Goal: Contribute content: Contribute content

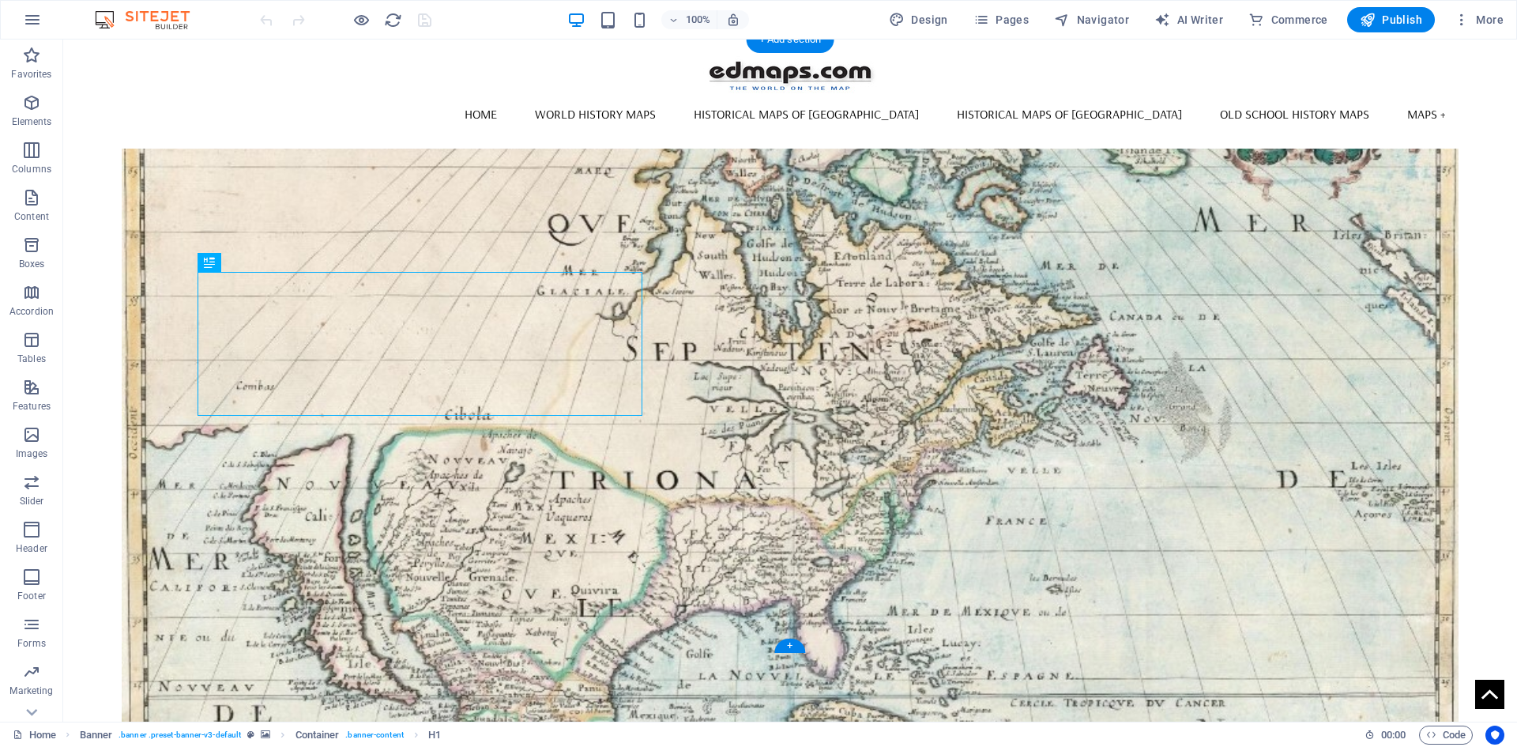
click at [211, 158] on figure at bounding box center [791, 418] width 1338 height 614
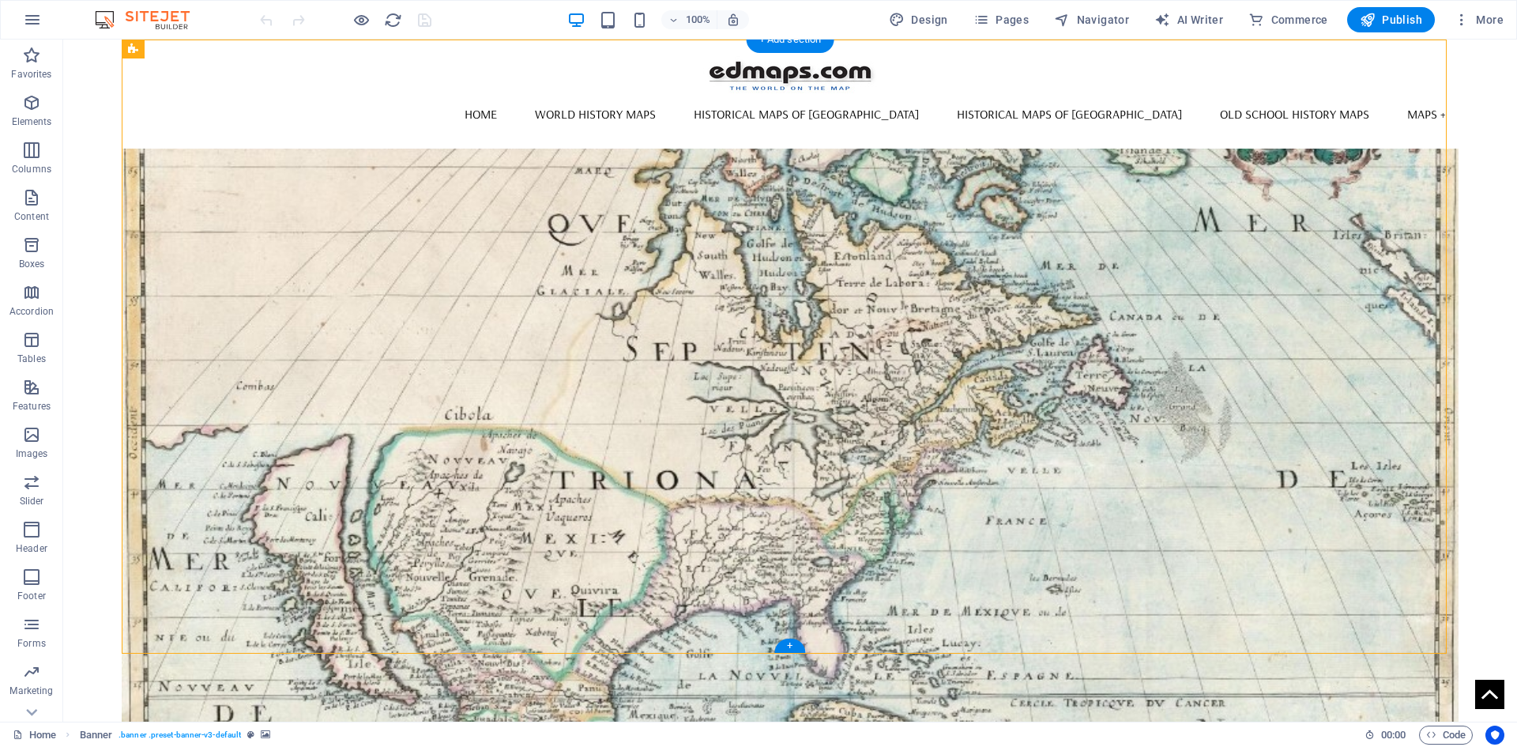
click at [211, 158] on figure at bounding box center [791, 418] width 1338 height 614
select select "vh"
select select "banner"
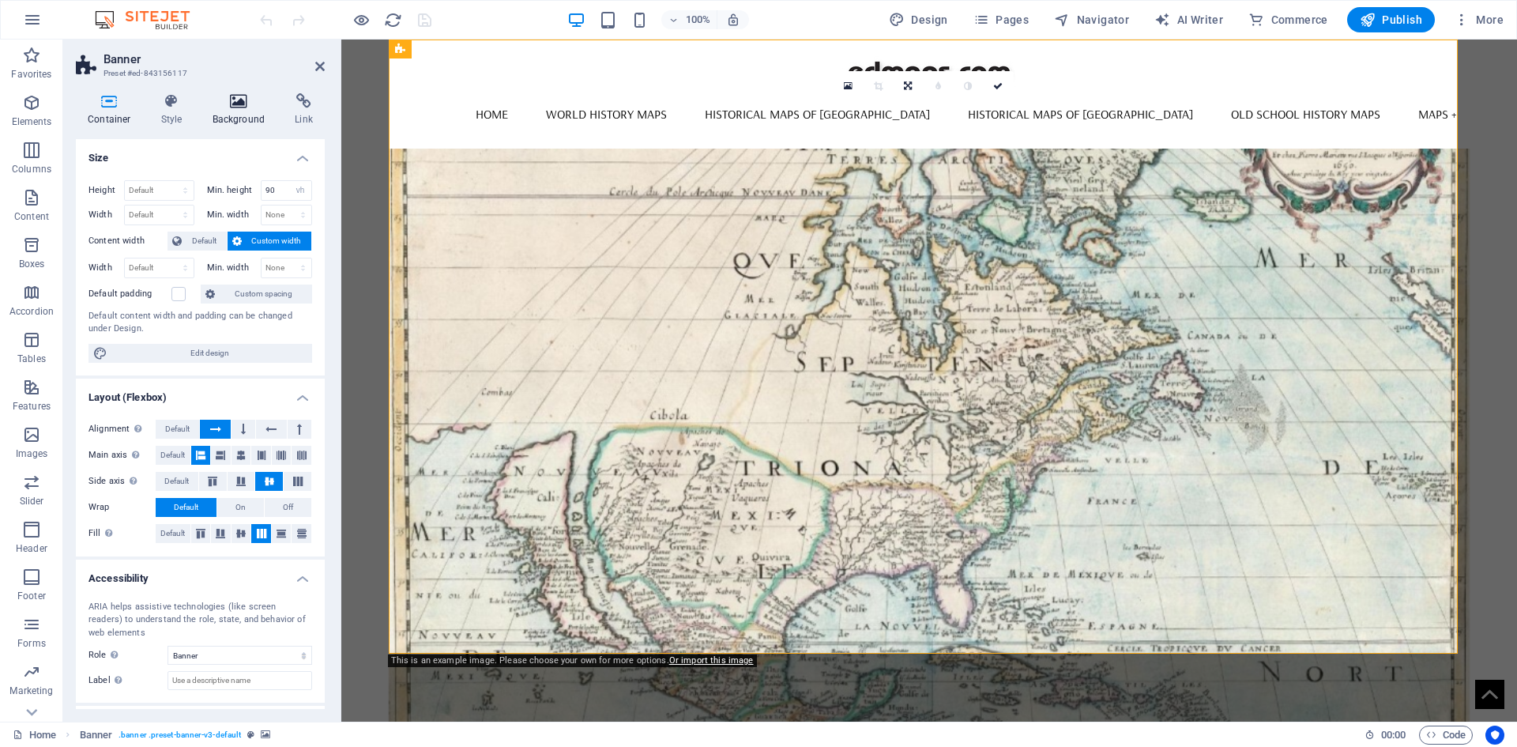
click at [241, 104] on icon at bounding box center [239, 101] width 77 height 16
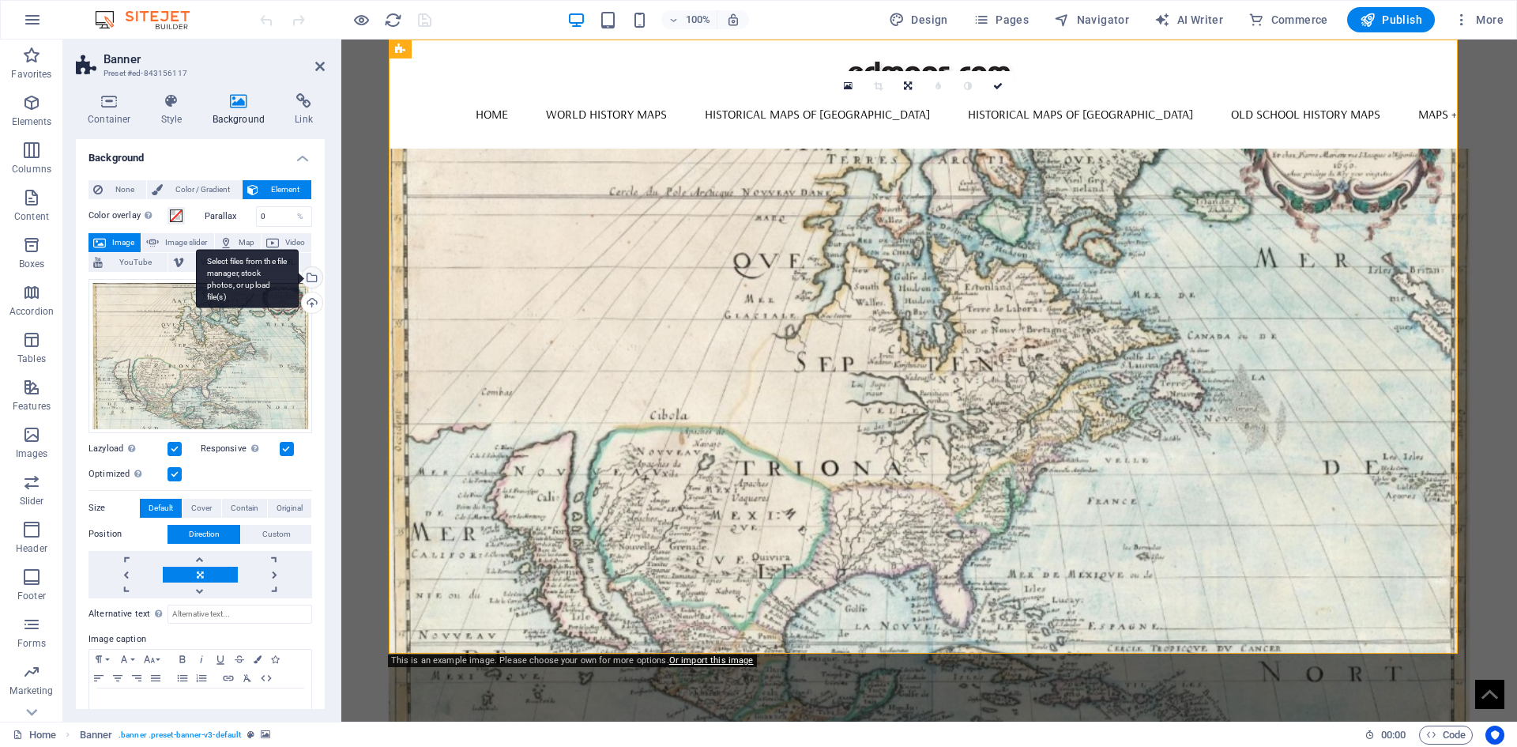
click at [309, 279] on div "Select files from the file manager, stock photos, or upload file(s)" at bounding box center [311, 279] width 24 height 24
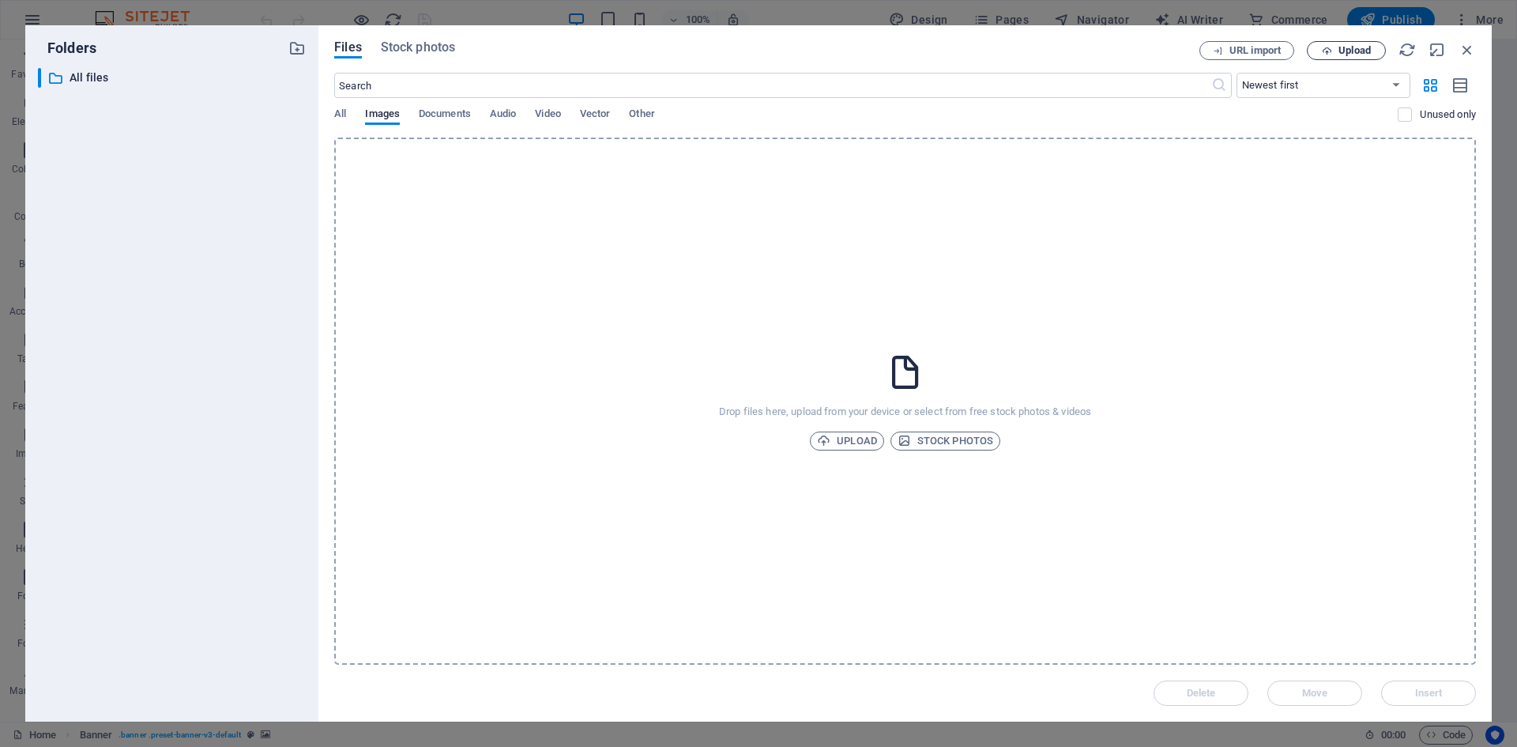
click at [1213, 50] on span "Upload" at bounding box center [1355, 50] width 32 height 9
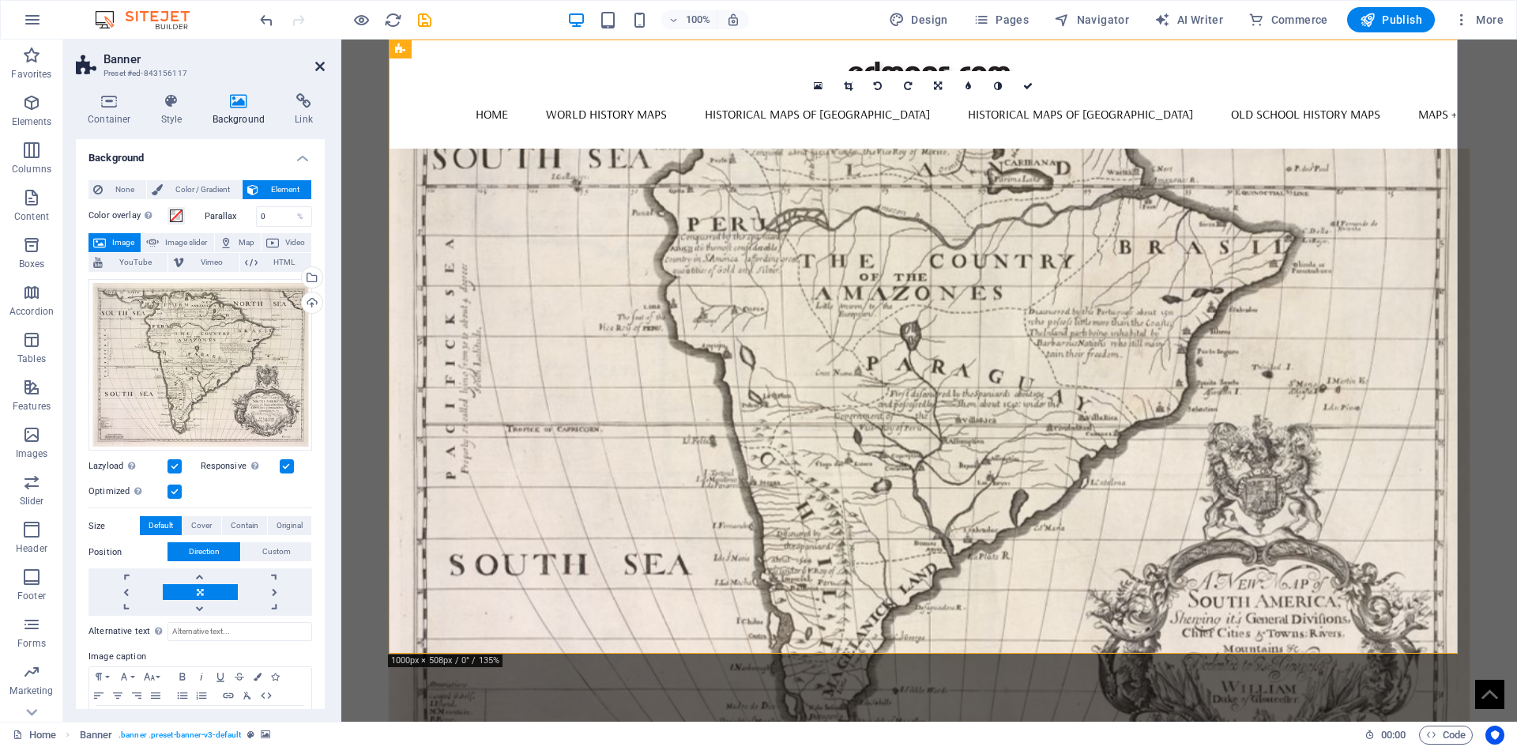
click at [317, 63] on icon at bounding box center [319, 66] width 9 height 13
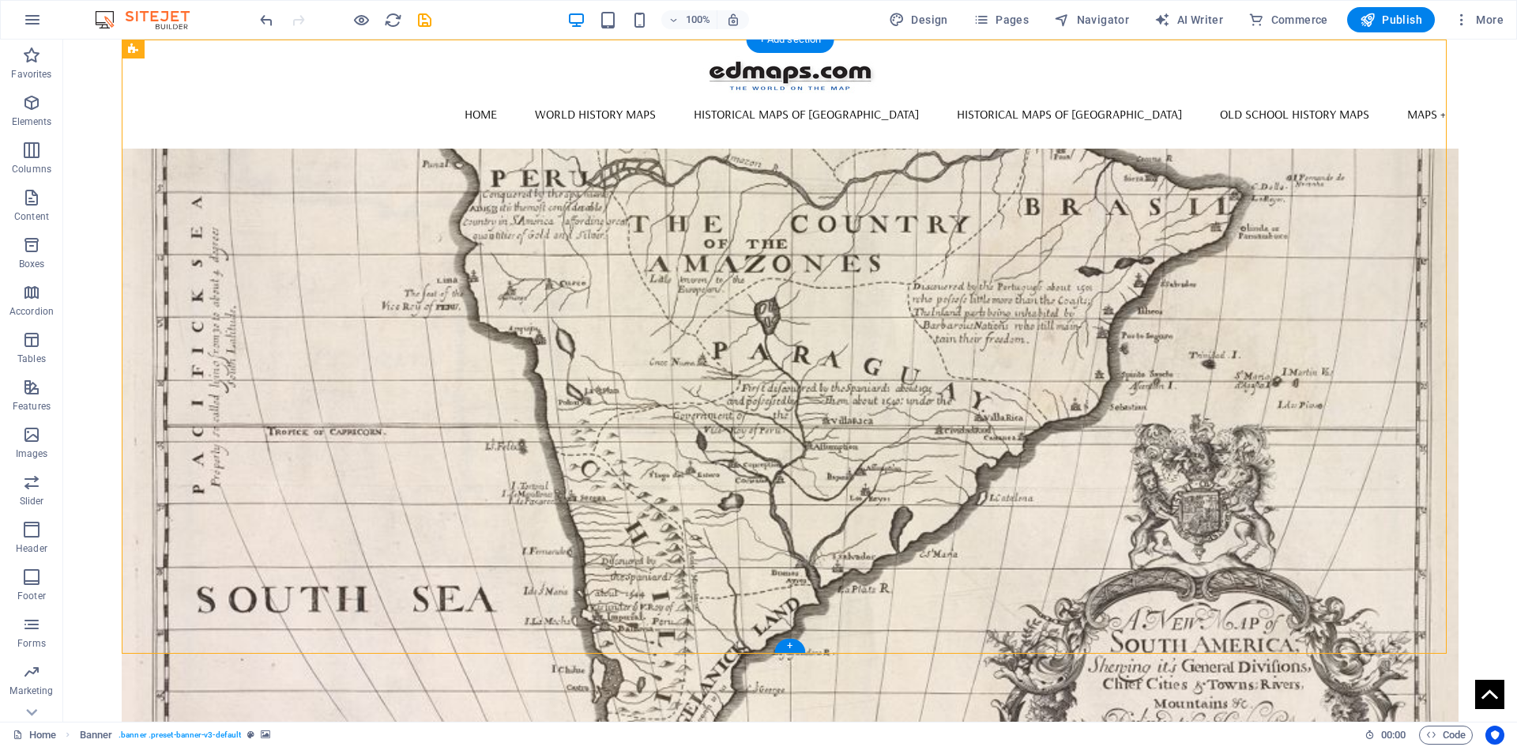
click at [236, 166] on figure at bounding box center [791, 418] width 1338 height 614
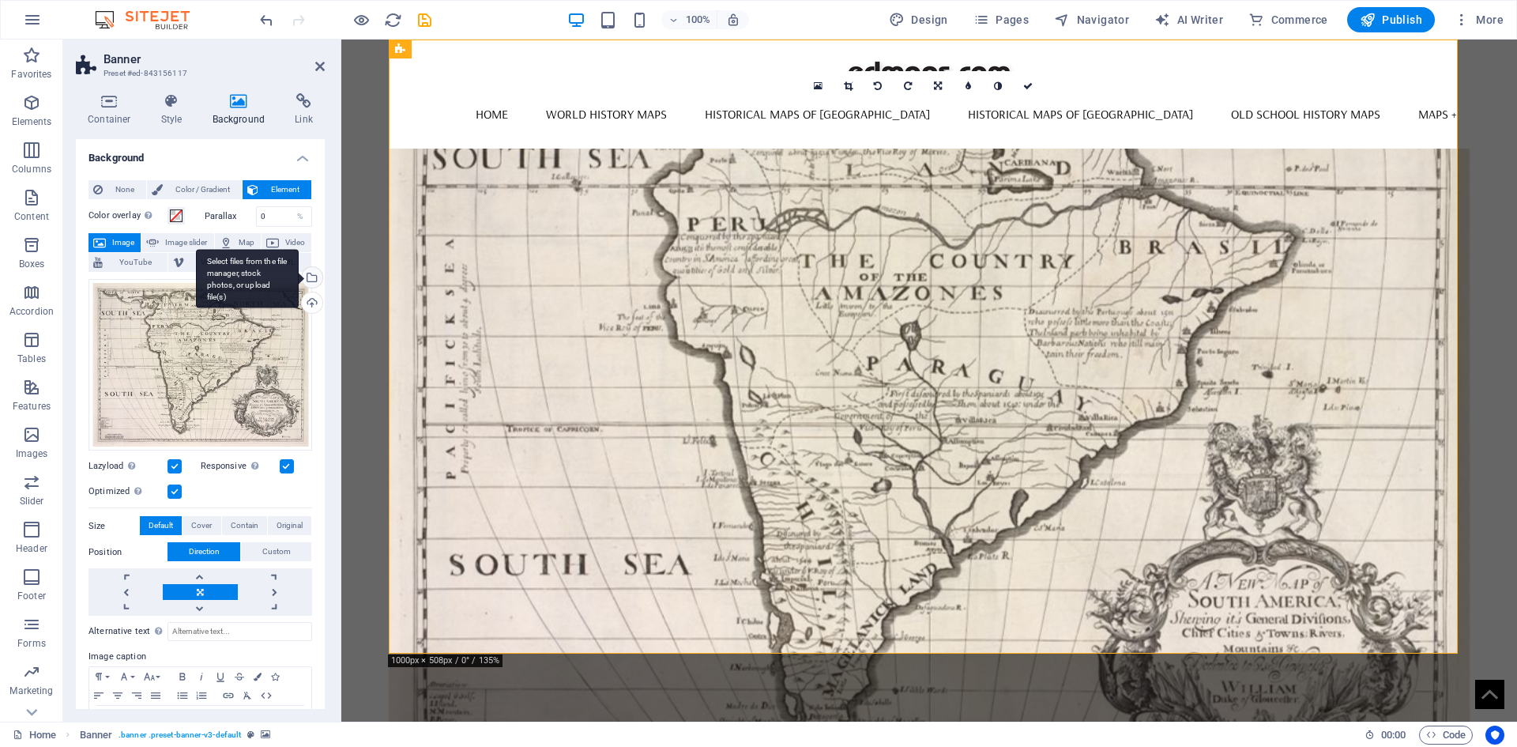
click at [315, 279] on div "Select files from the file manager, stock photos, or upload file(s)" at bounding box center [311, 279] width 24 height 24
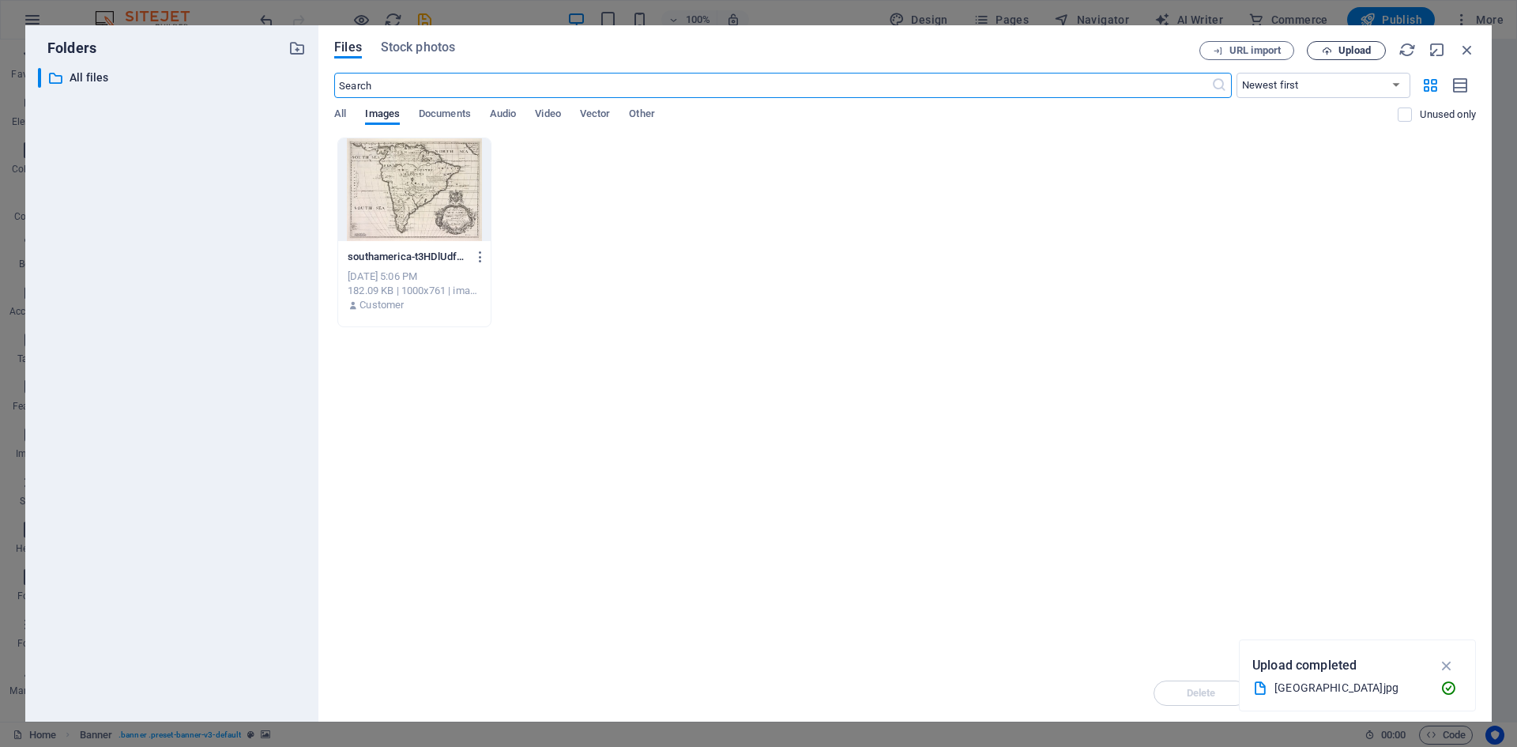
click at [1213, 53] on span "Upload" at bounding box center [1355, 50] width 32 height 9
click at [1213, 47] on span "Upload" at bounding box center [1355, 50] width 32 height 9
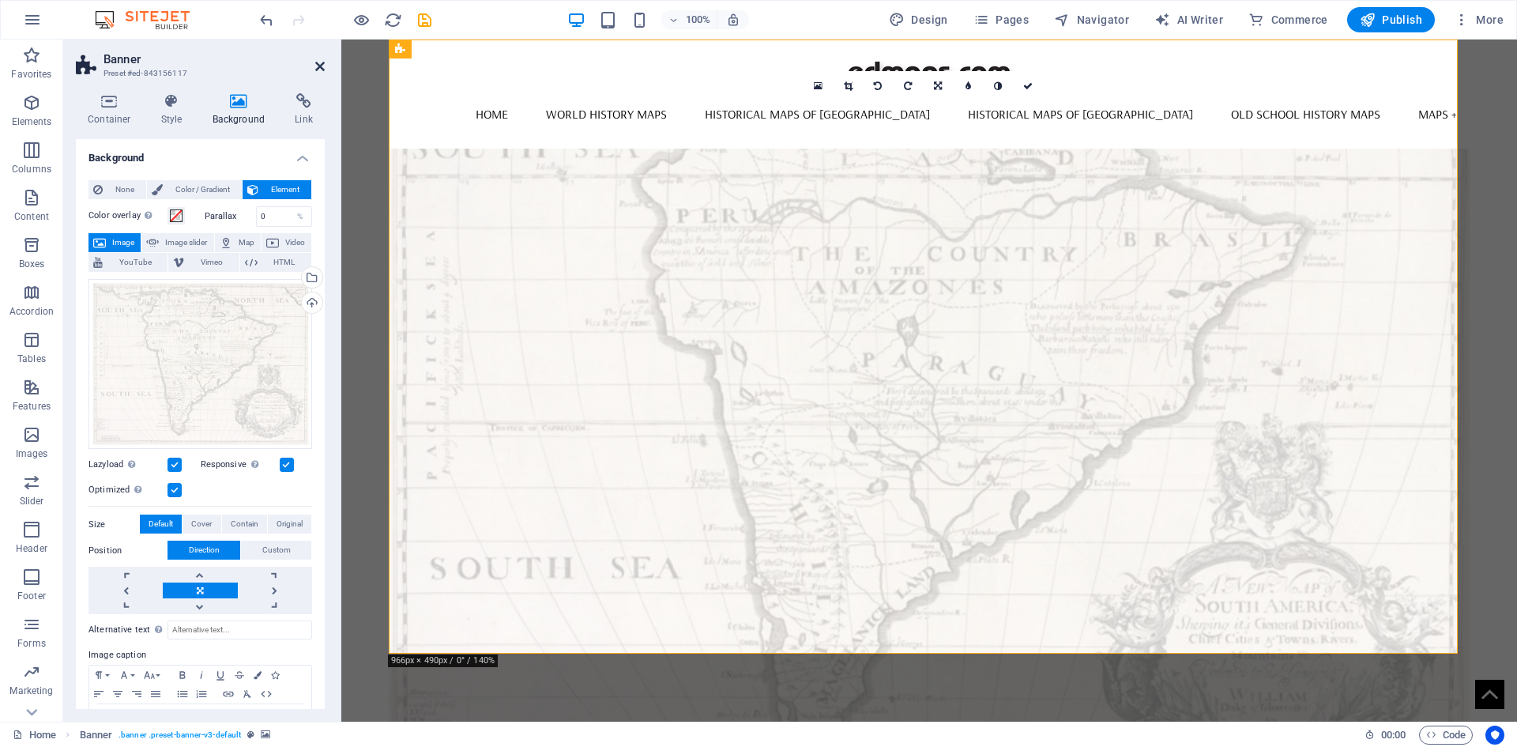
click at [317, 65] on icon at bounding box center [319, 66] width 9 height 13
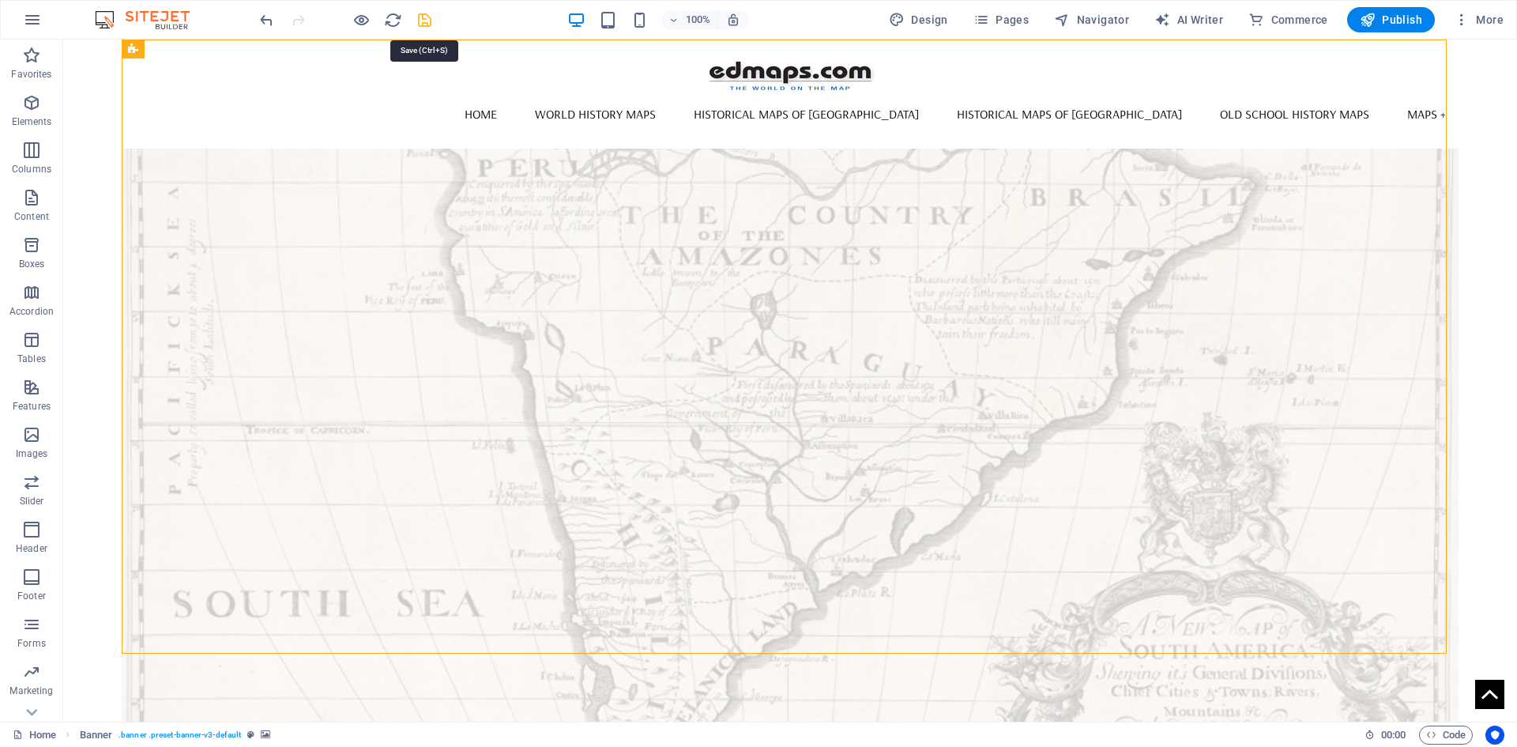
click at [420, 22] on icon "save" at bounding box center [425, 20] width 18 height 18
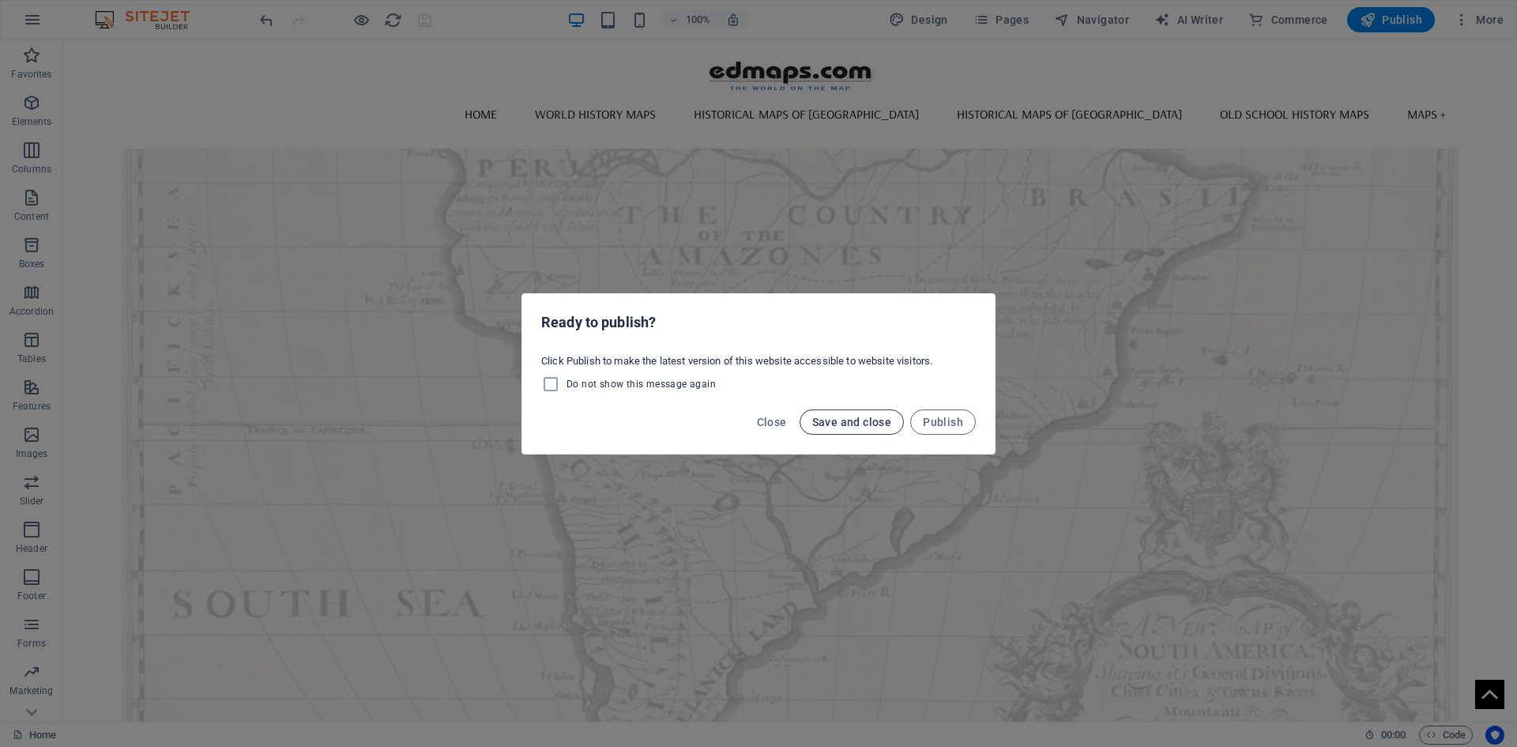
click at [871, 424] on span "Save and close" at bounding box center [852, 422] width 80 height 13
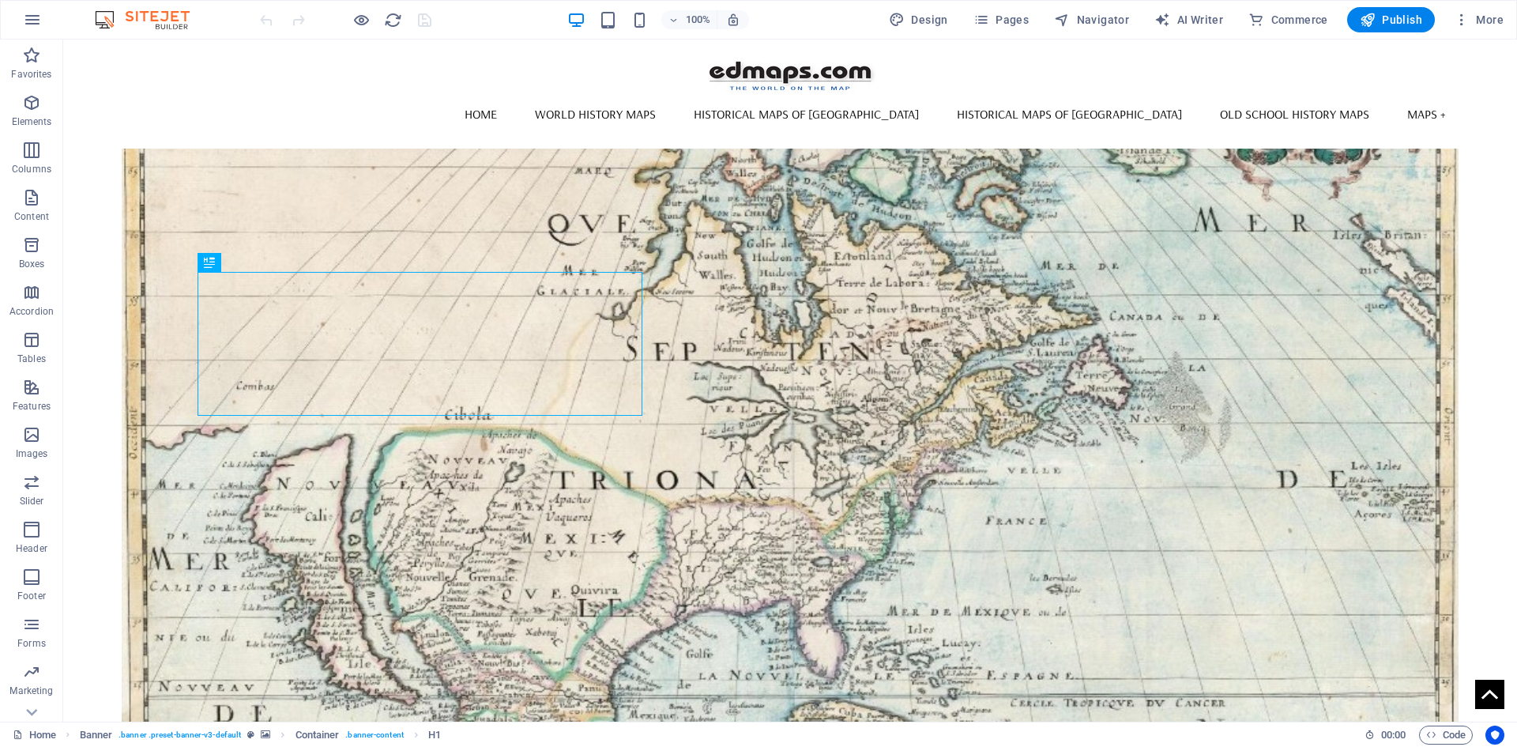
click at [312, 181] on figure at bounding box center [791, 418] width 1338 height 614
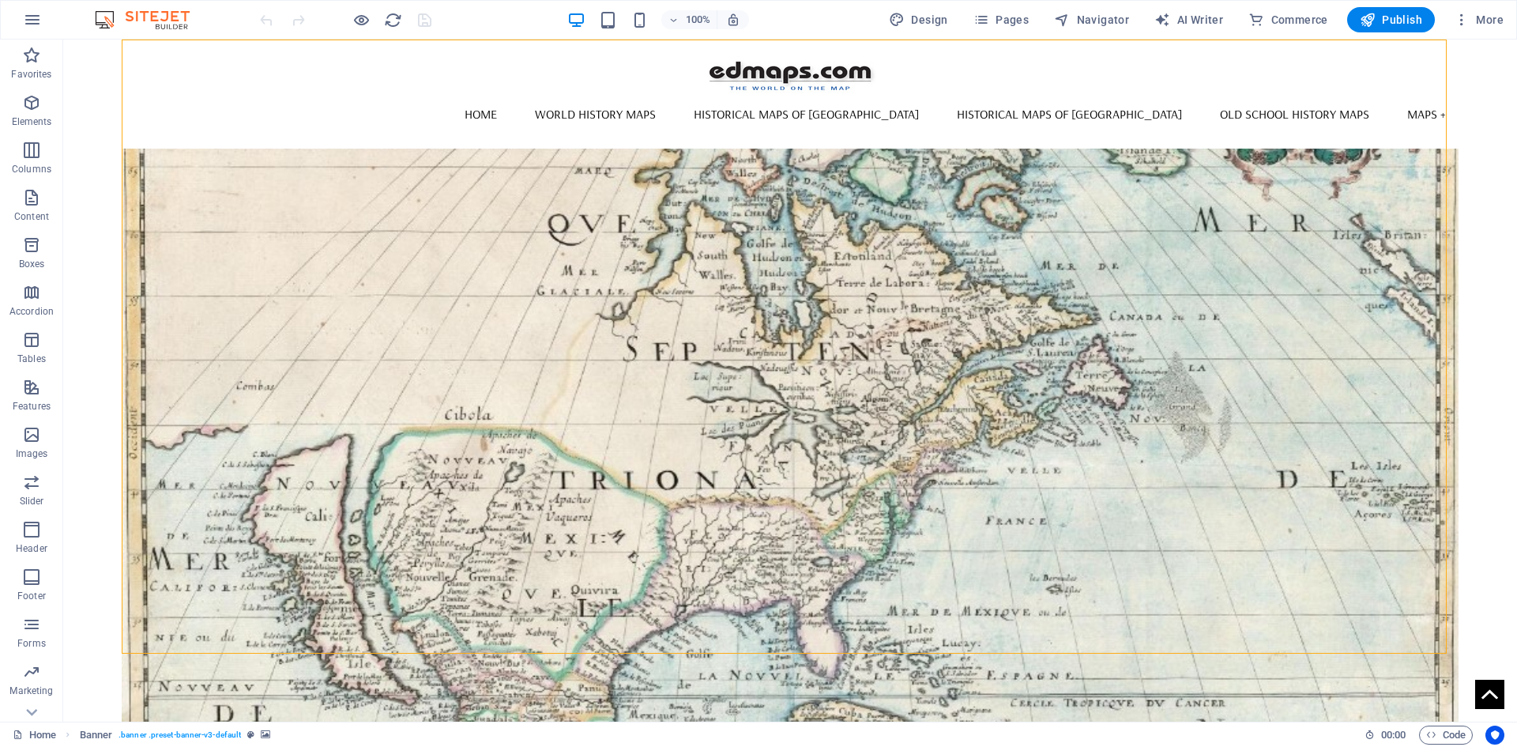
click at [312, 181] on figure at bounding box center [791, 418] width 1338 height 614
select select "vh"
select select "banner"
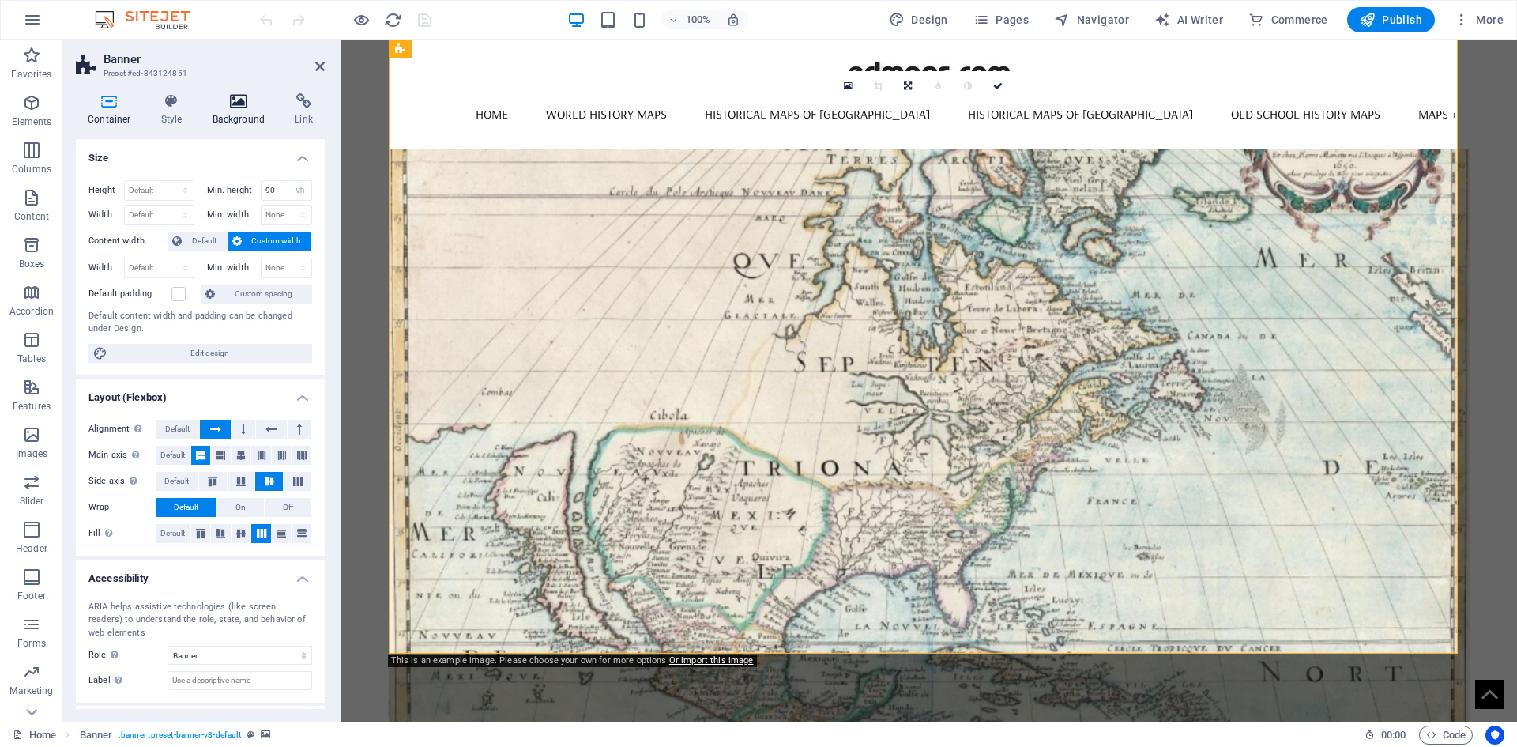
click at [241, 103] on icon at bounding box center [239, 101] width 77 height 16
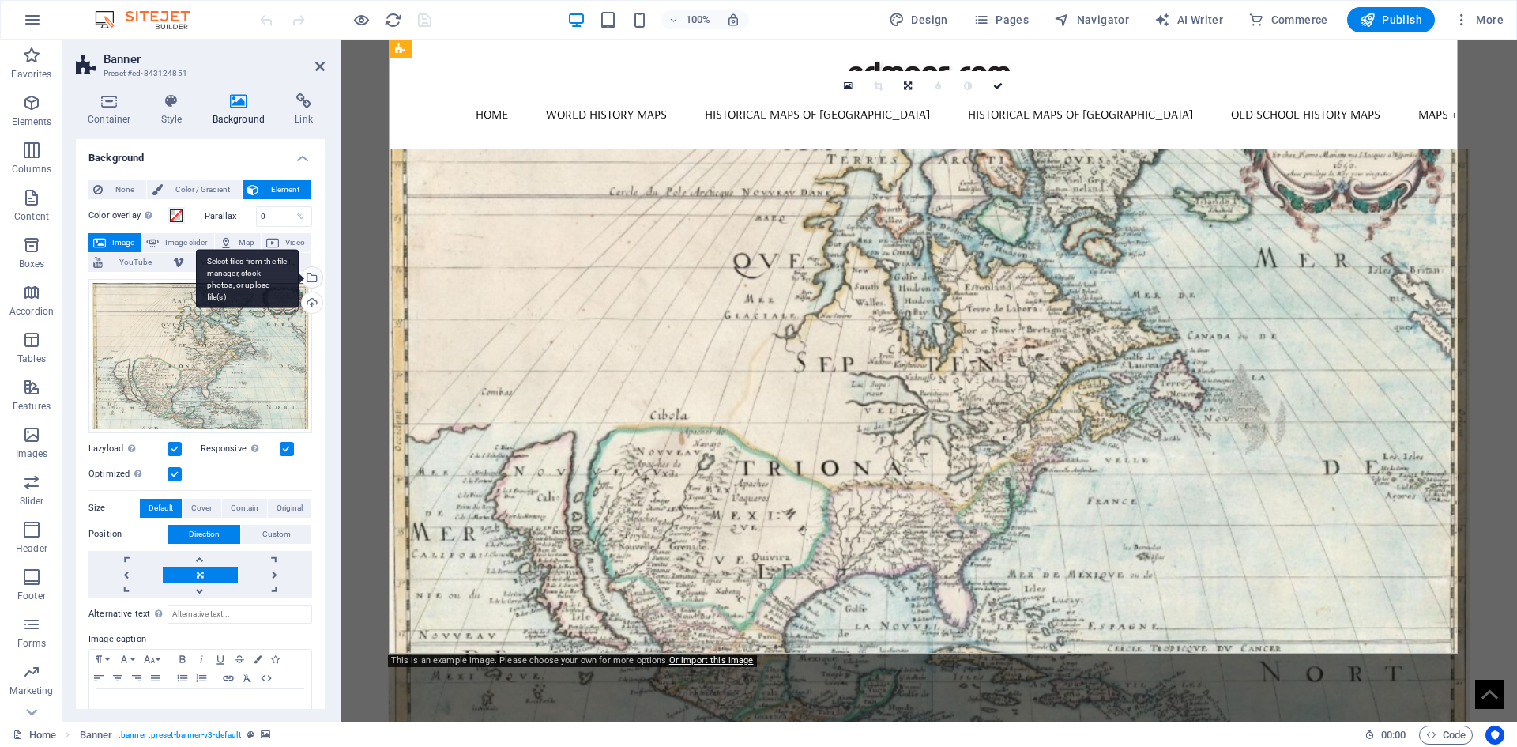
click at [311, 283] on div "Select files from the file manager, stock photos, or upload file(s)" at bounding box center [311, 279] width 24 height 24
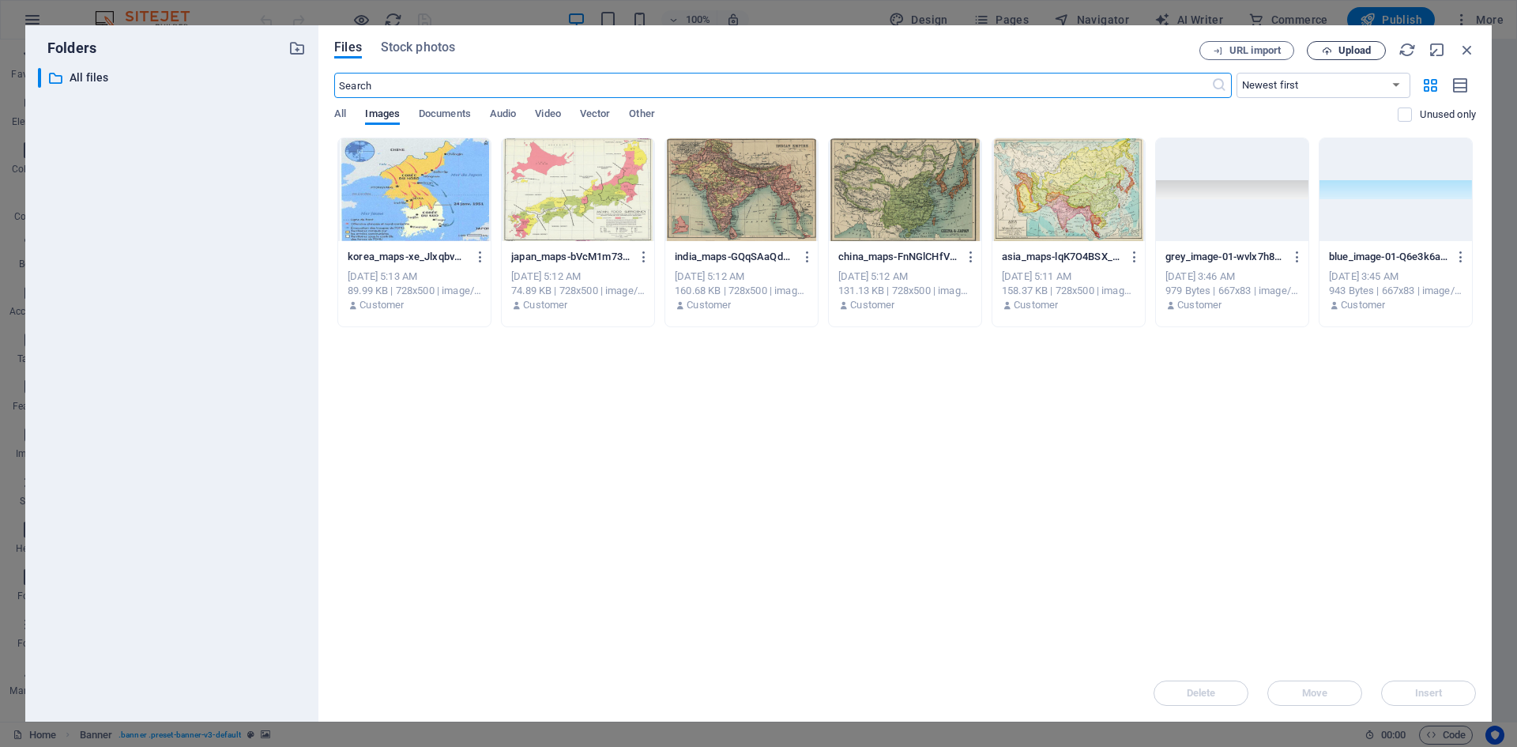
click at [1213, 49] on span "Upload" at bounding box center [1355, 50] width 32 height 9
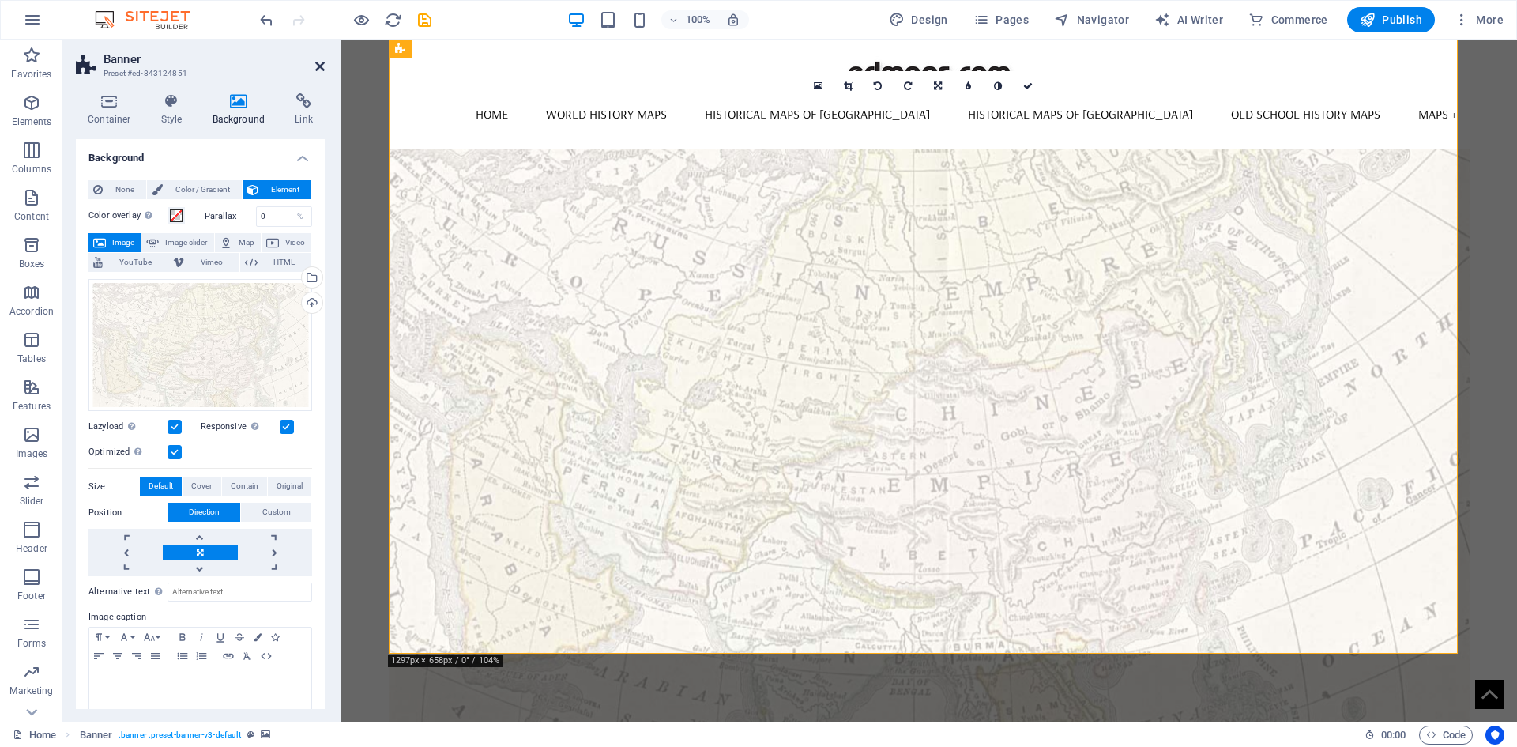
click at [320, 66] on icon at bounding box center [319, 66] width 9 height 13
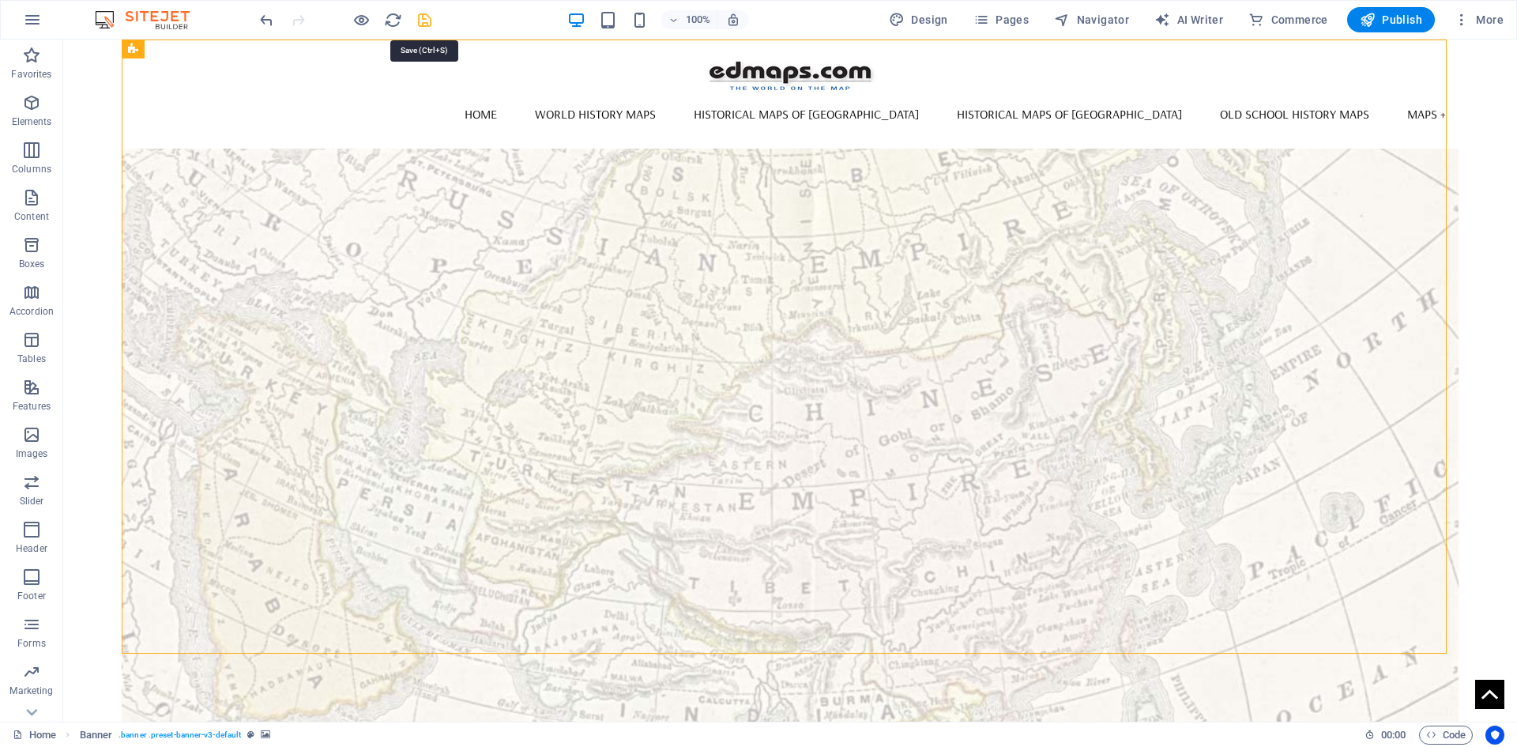
click at [425, 21] on icon "save" at bounding box center [425, 20] width 18 height 18
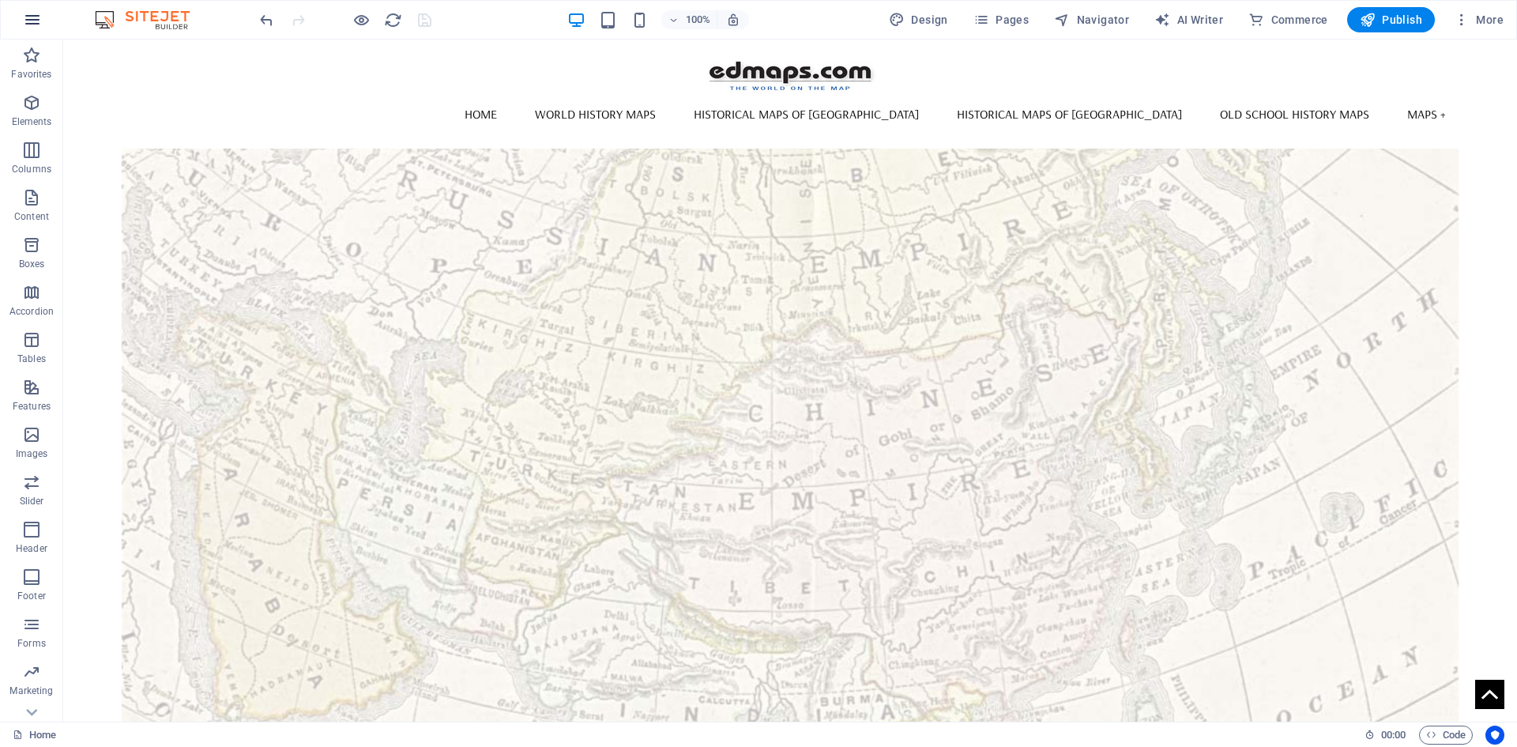
click at [31, 19] on icon "button" at bounding box center [32, 19] width 19 height 19
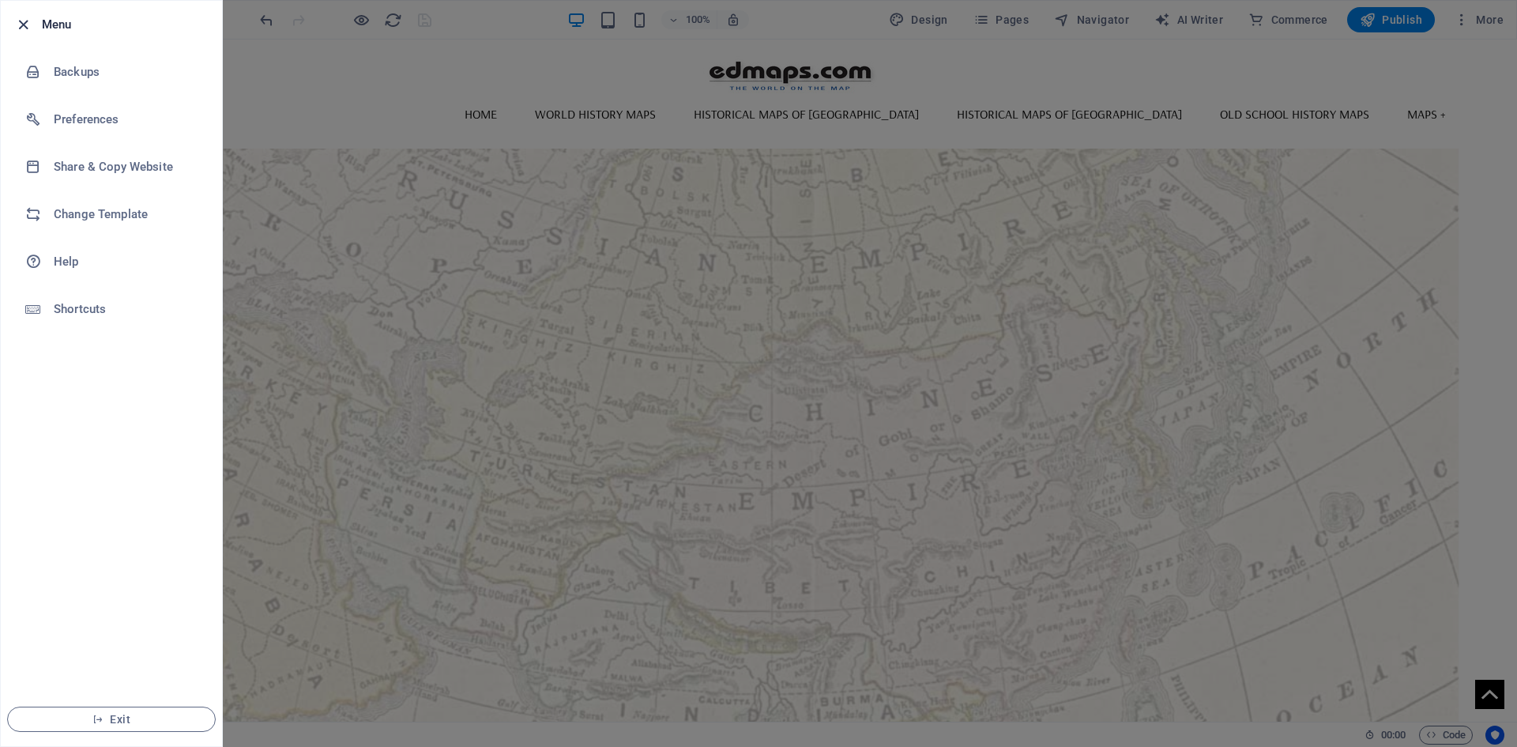
click at [24, 21] on icon "button" at bounding box center [23, 25] width 18 height 18
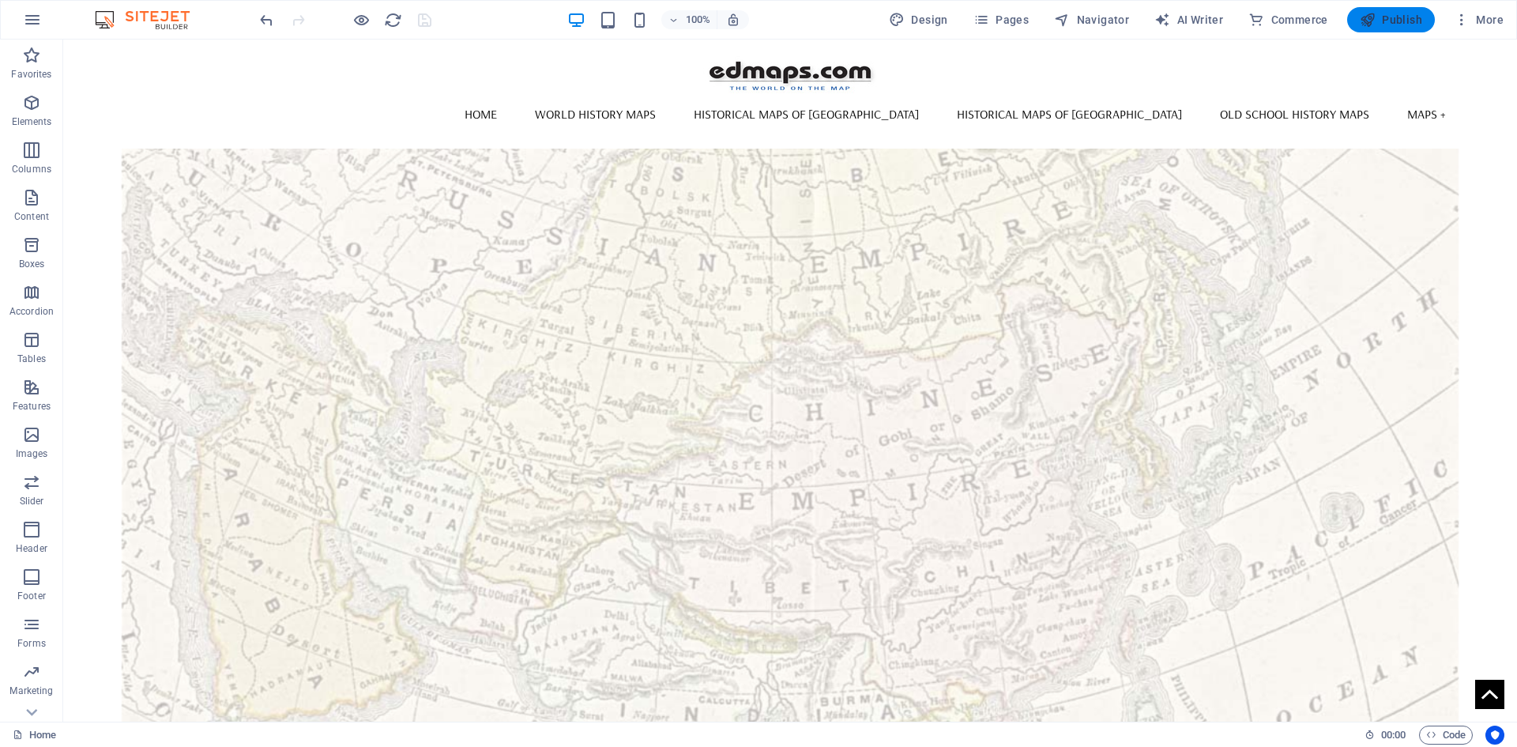
click at [1213, 18] on span "Publish" at bounding box center [1391, 20] width 62 height 16
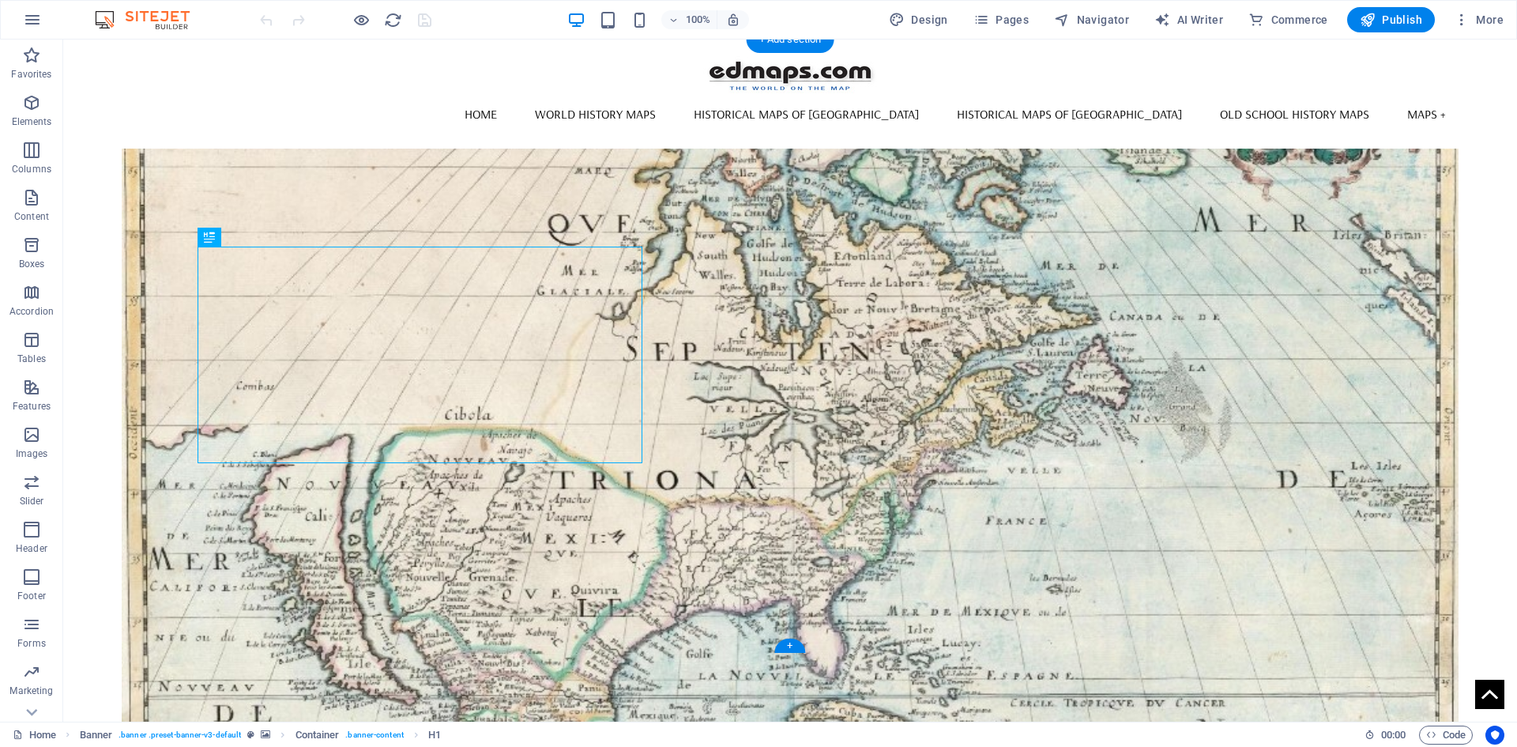
click at [485, 171] on figure at bounding box center [791, 418] width 1338 height 614
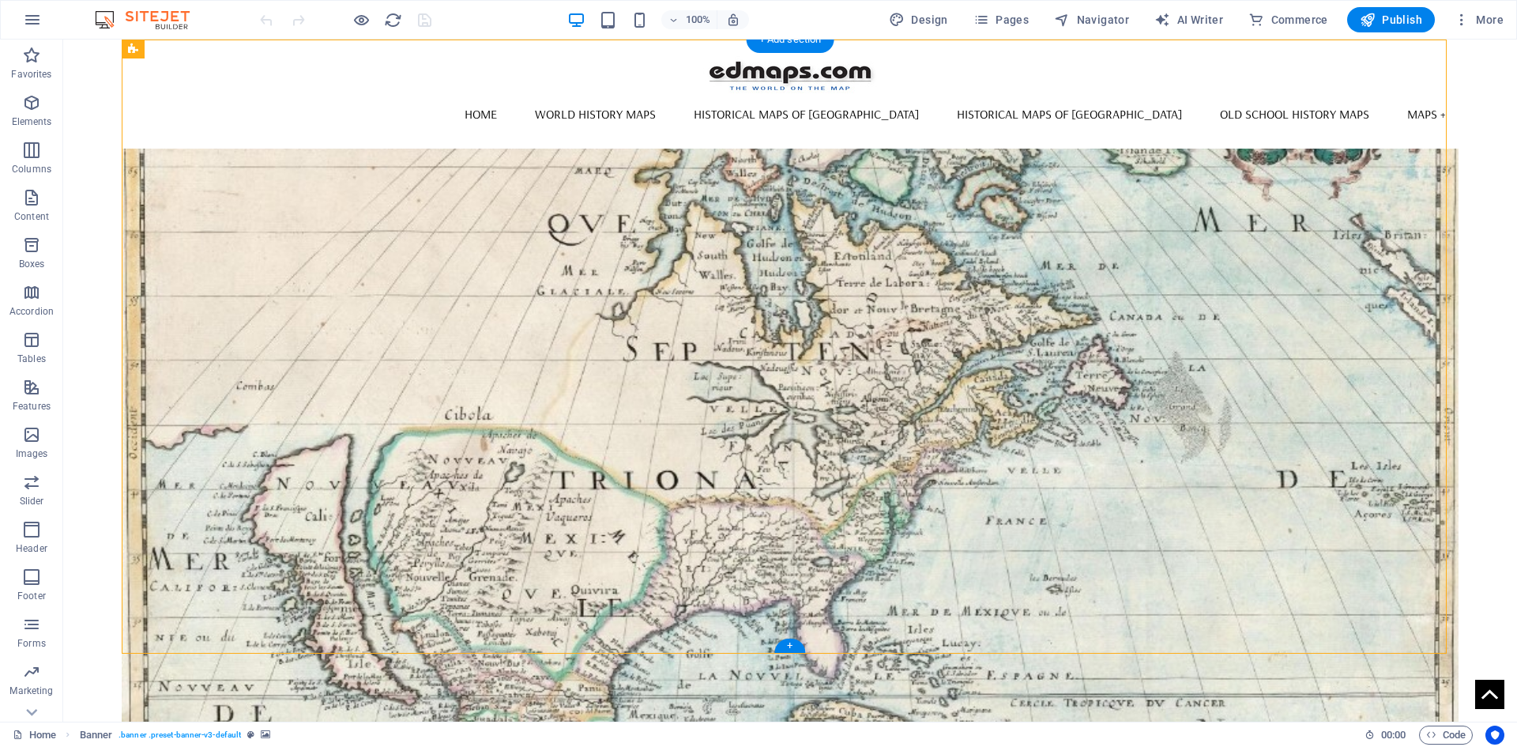
drag, startPoint x: 485, startPoint y: 171, endPoint x: 207, endPoint y: 171, distance: 278.2
click at [485, 171] on figure at bounding box center [791, 418] width 1338 height 614
select select "vh"
select select "banner"
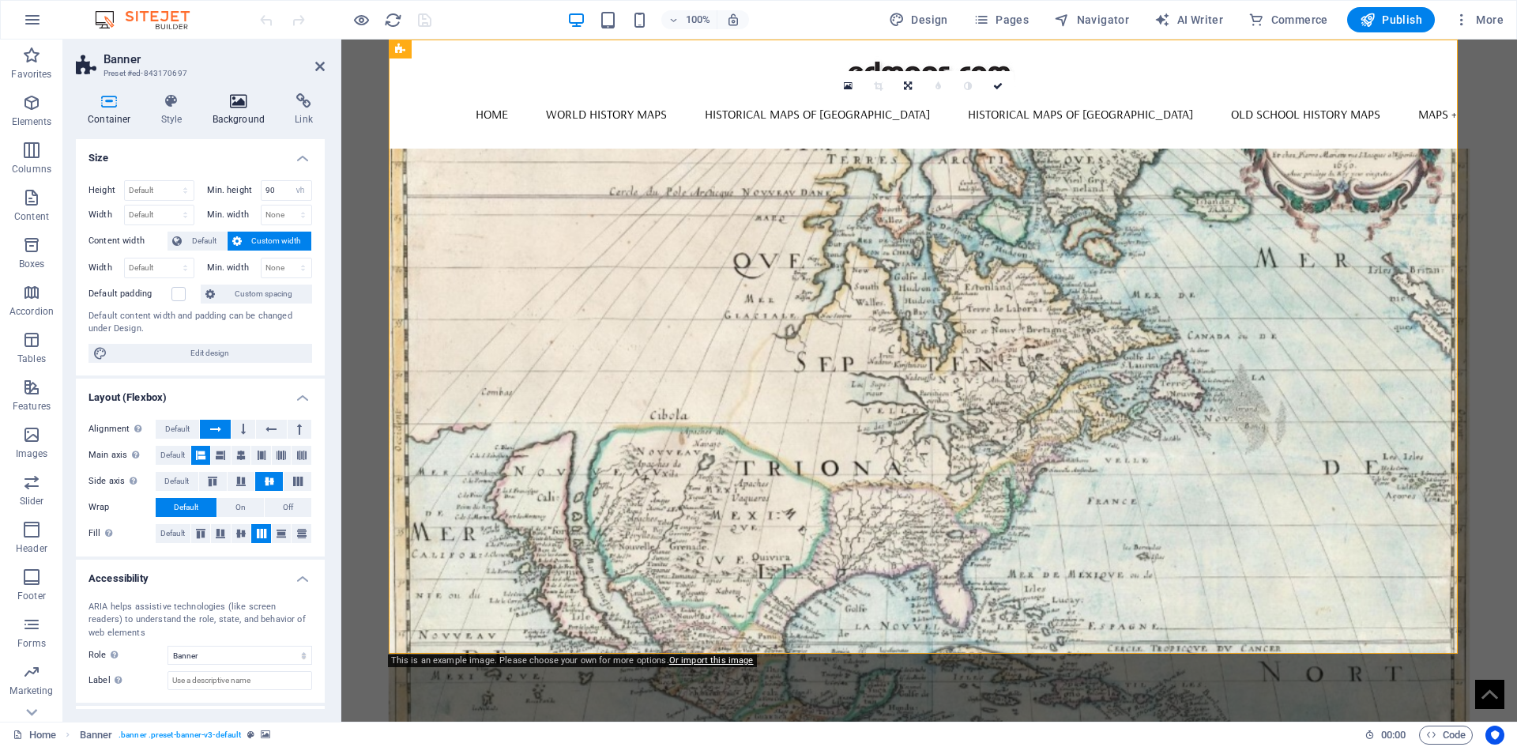
click at [246, 98] on icon at bounding box center [239, 101] width 77 height 16
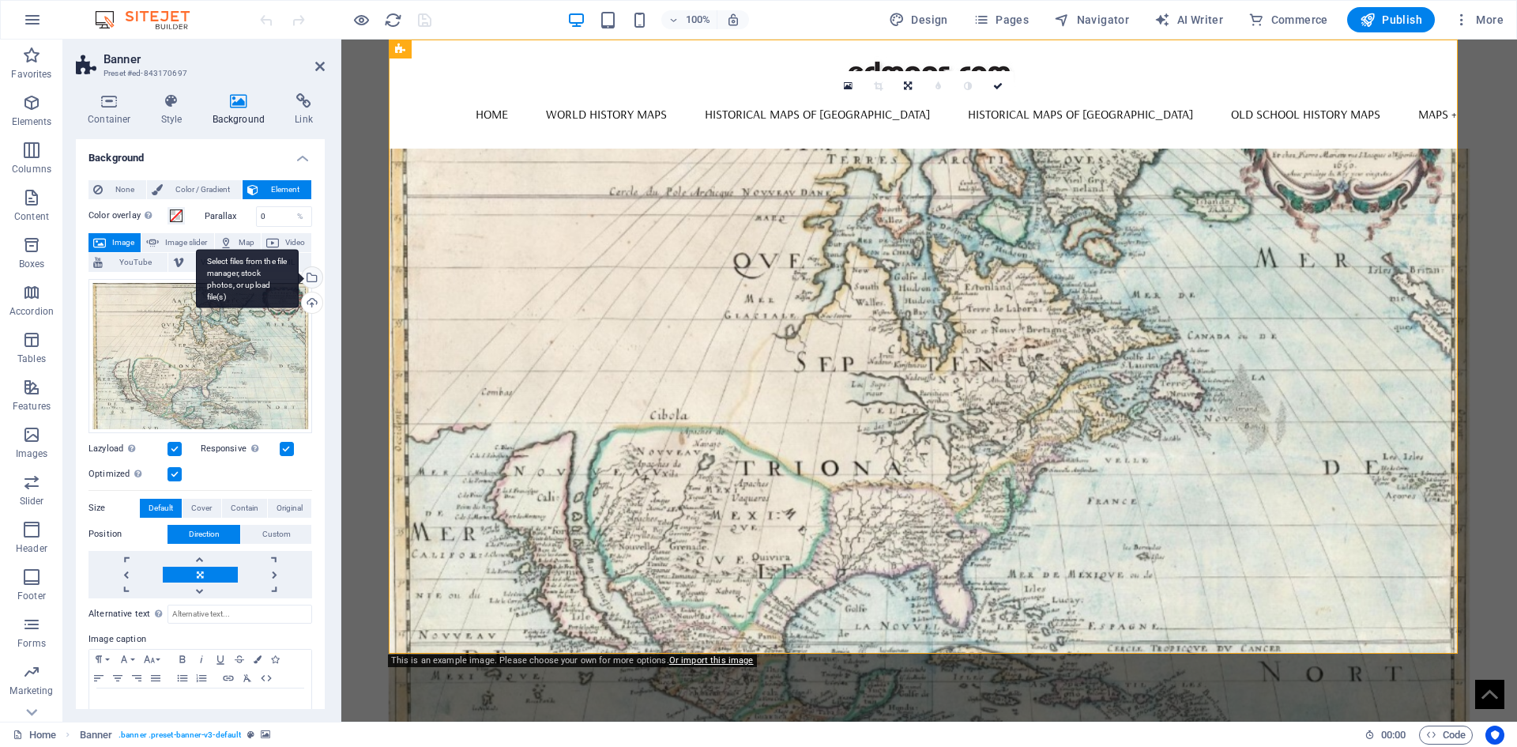
click at [311, 278] on div "Select files from the file manager, stock photos, or upload file(s)" at bounding box center [311, 279] width 24 height 24
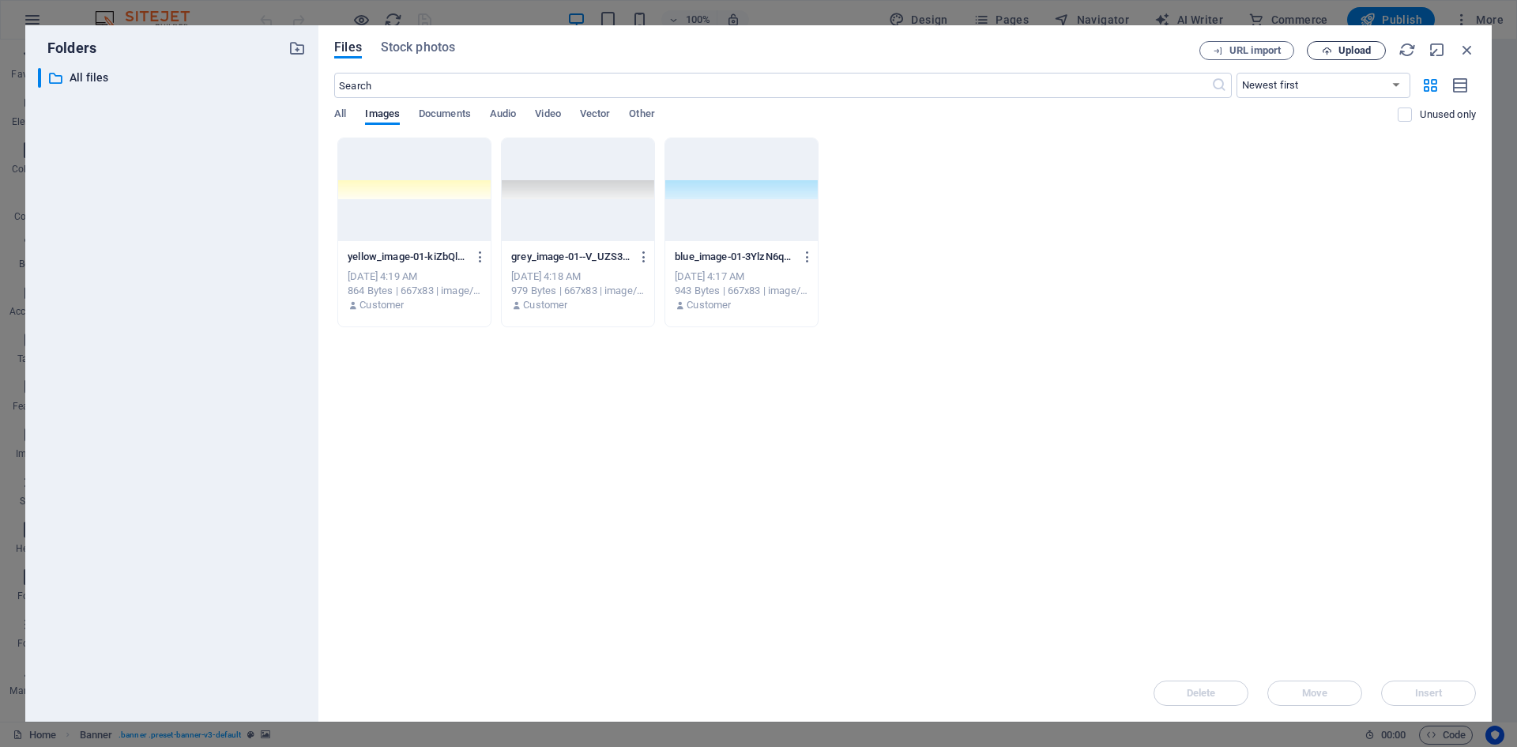
click at [1354, 47] on span "Upload" at bounding box center [1355, 50] width 32 height 9
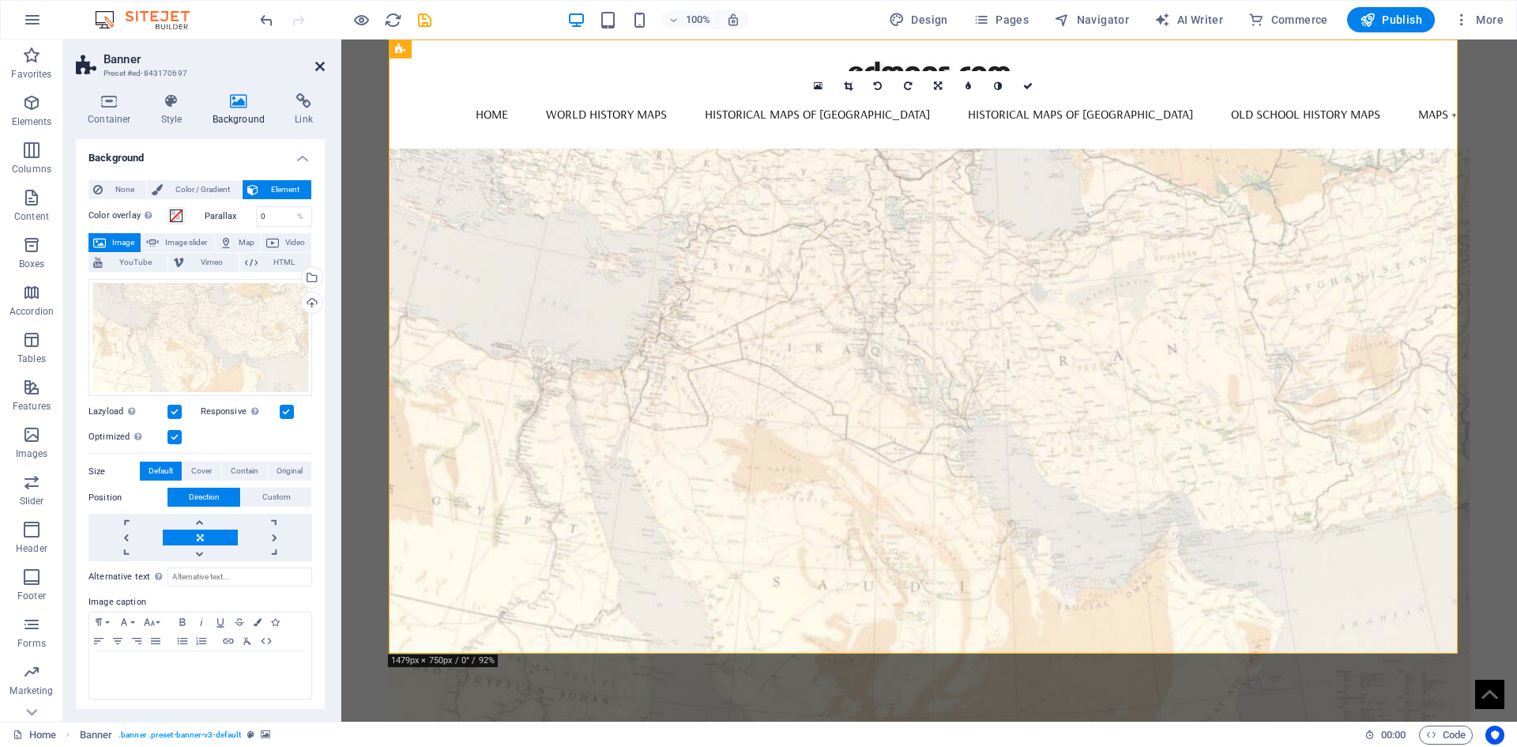
click at [319, 63] on icon at bounding box center [319, 66] width 9 height 13
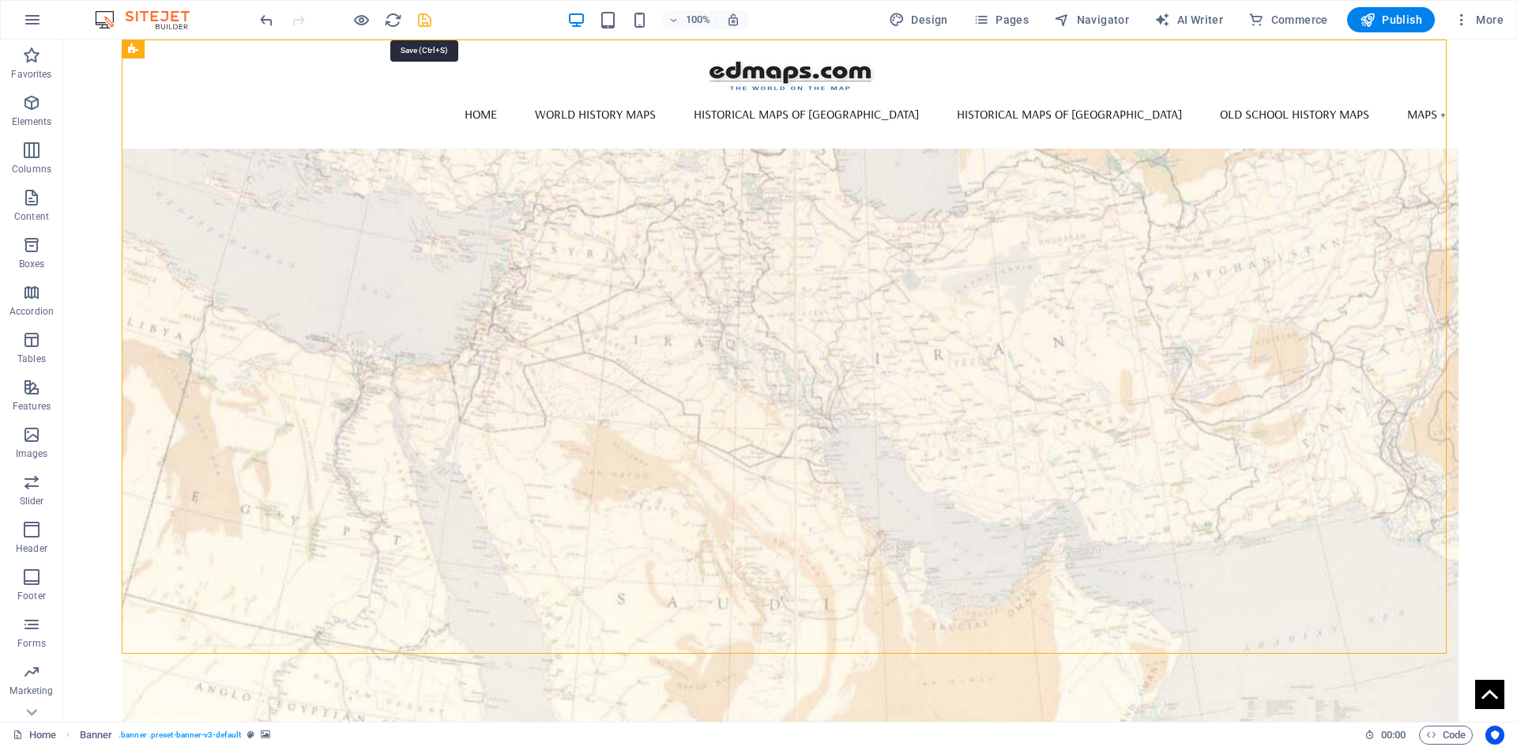
click at [424, 20] on icon "save" at bounding box center [425, 20] width 18 height 18
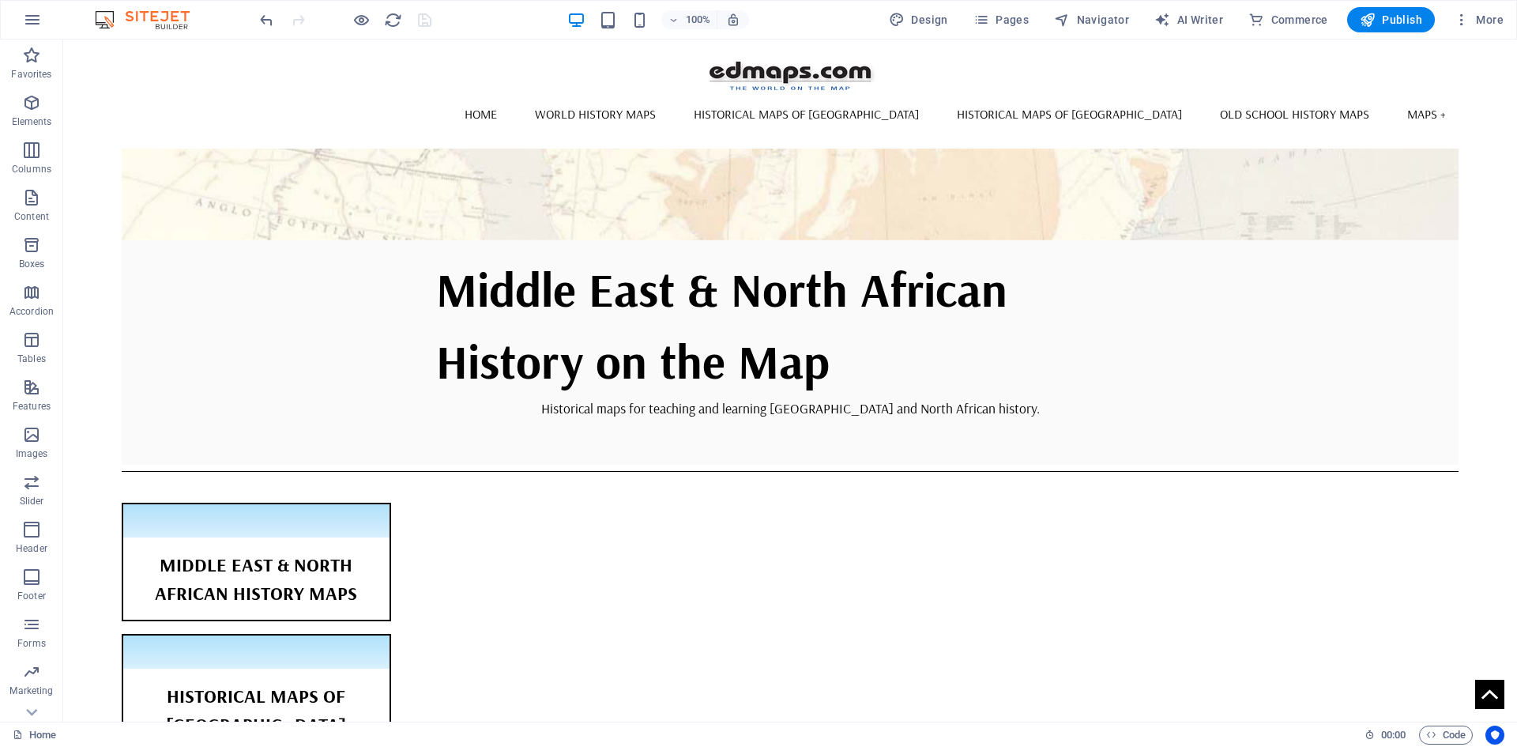
scroll to position [553, 0]
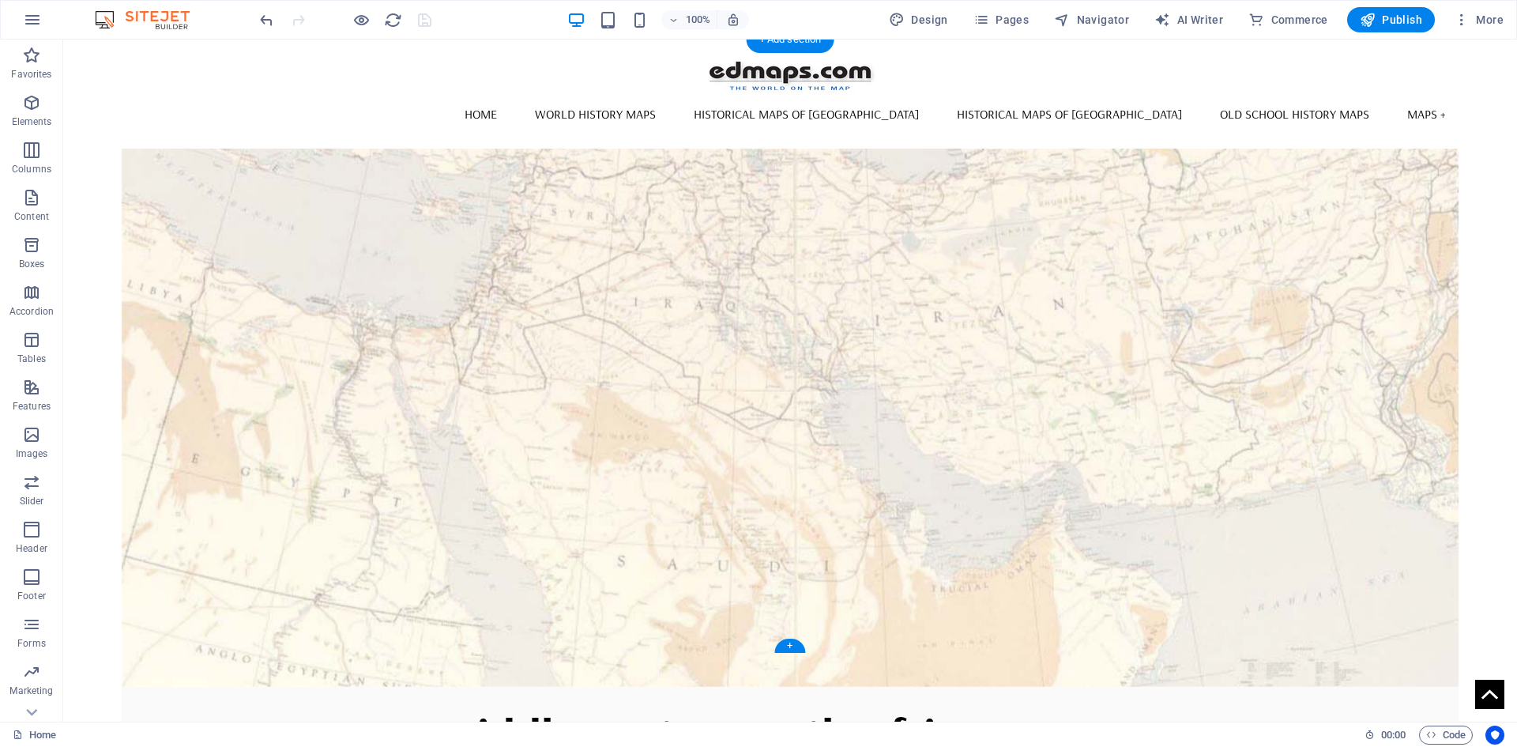
scroll to position [0, 0]
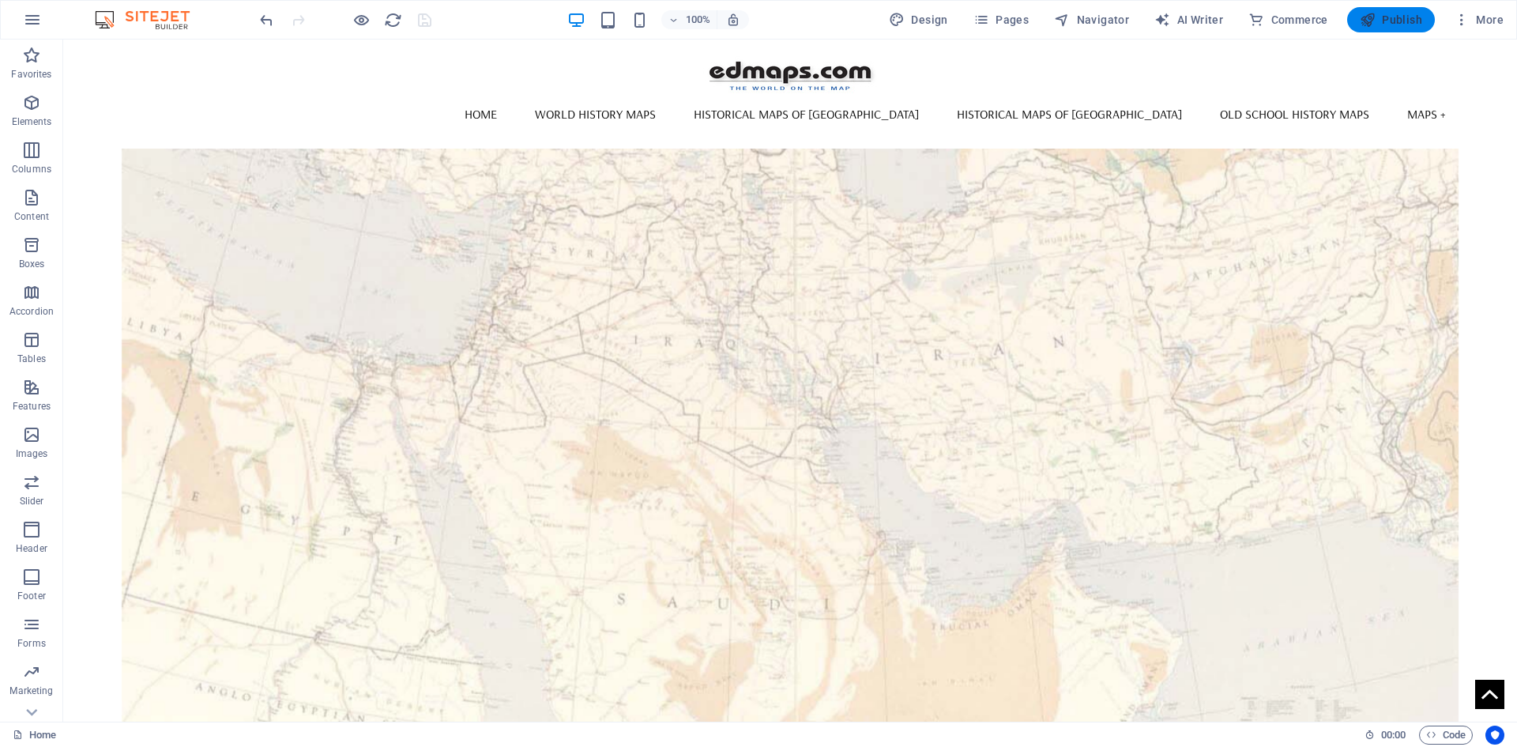
click at [1408, 18] on span "Publish" at bounding box center [1391, 20] width 62 height 16
